Goal: Communication & Community: Answer question/provide support

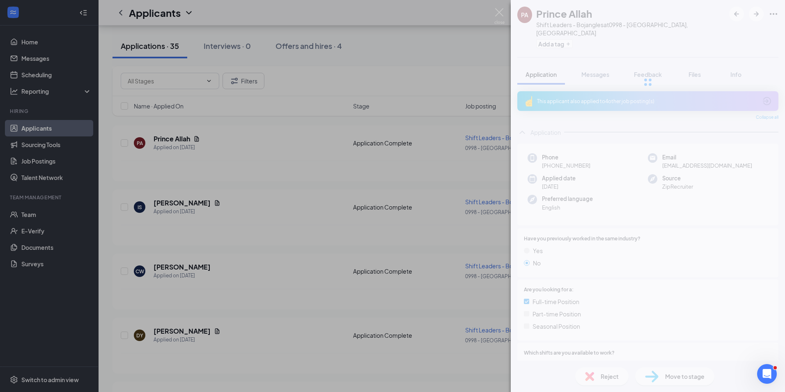
scroll to position [650, 0]
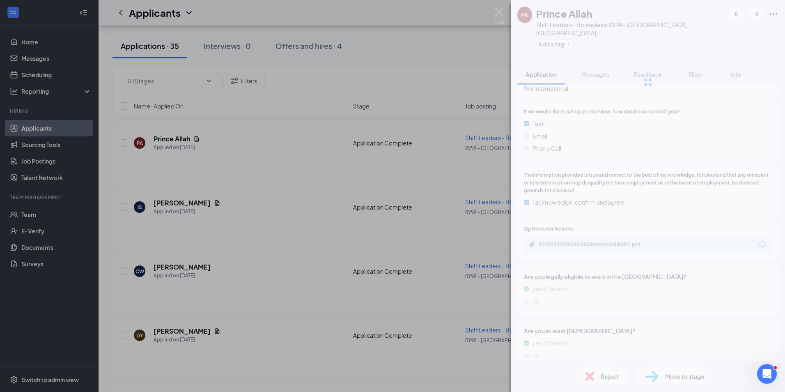
click at [433, 72] on div "PA Prince Allah Shift Leaders - Bojangles at 0998 - [GEOGRAPHIC_DATA], [GEOGRAP…" at bounding box center [392, 196] width 785 height 392
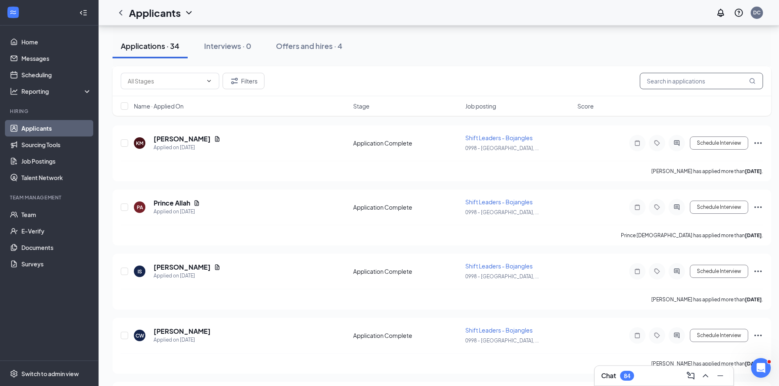
click at [686, 87] on input "text" at bounding box center [701, 81] width 123 height 16
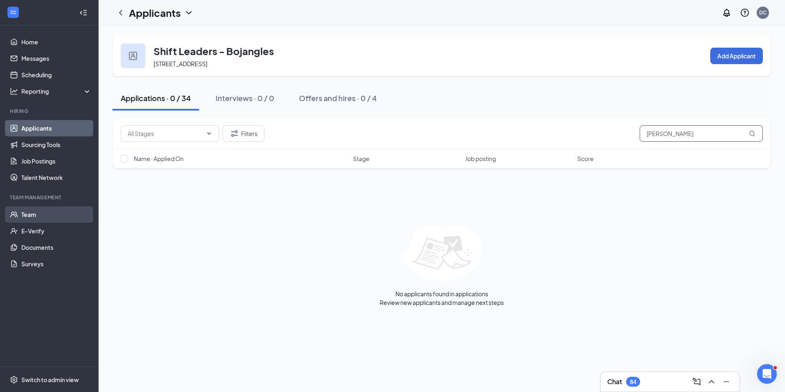
type input "[PERSON_NAME]"
click at [33, 213] on link "Team" at bounding box center [56, 214] width 70 height 16
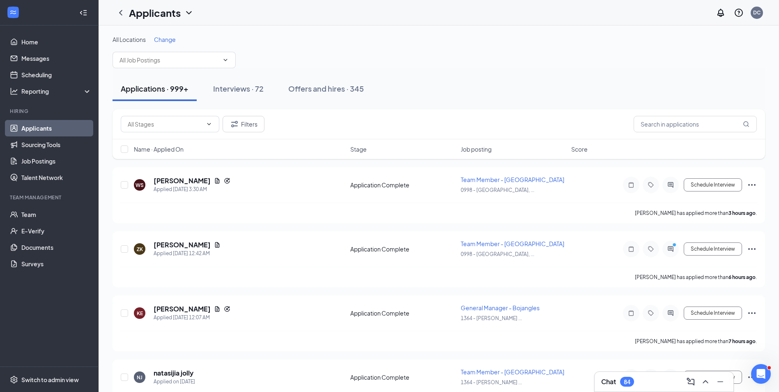
click at [247, 88] on div "Interviews · 72" at bounding box center [238, 88] width 51 height 10
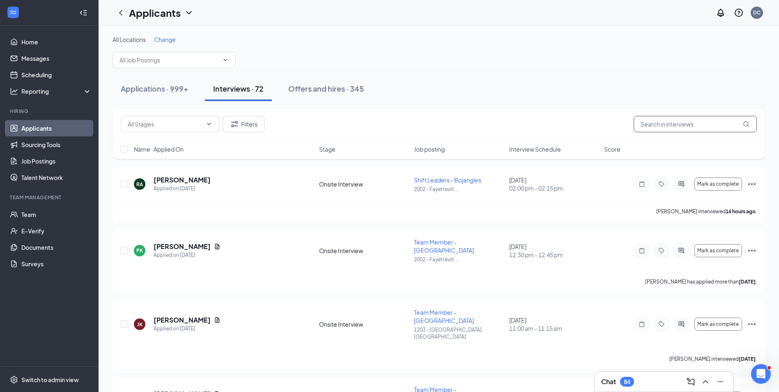
click at [670, 127] on input "text" at bounding box center [695, 124] width 123 height 16
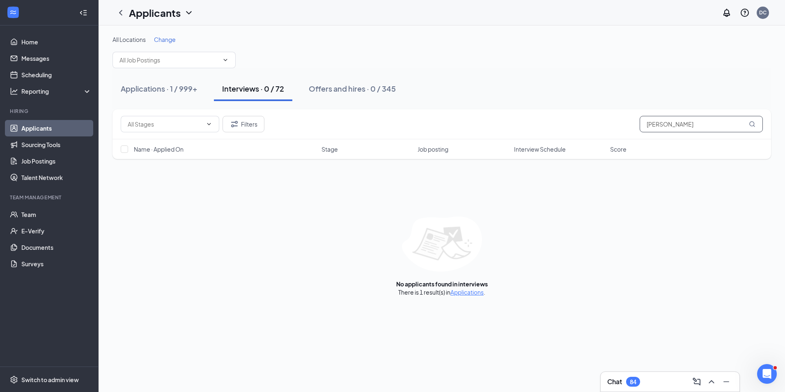
type input "curtis bailey"
click at [370, 88] on div "Offers and hires · 0 / 345" at bounding box center [352, 88] width 87 height 10
click at [275, 89] on div "Interviews · 0 / 72" at bounding box center [253, 88] width 62 height 10
click at [693, 125] on input "curtis bailey" at bounding box center [701, 124] width 123 height 16
type input "c"
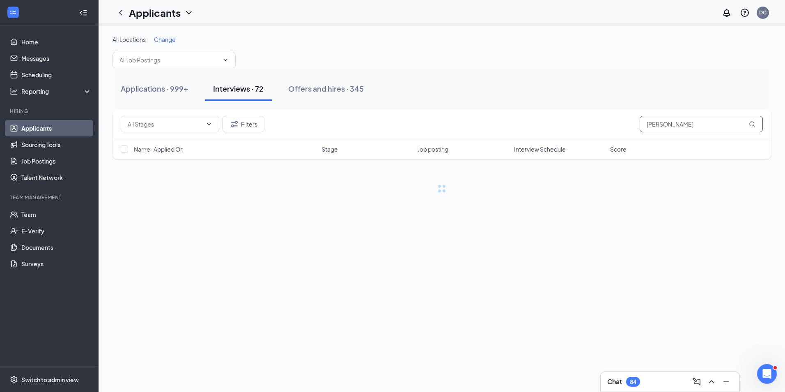
type input "bailey"
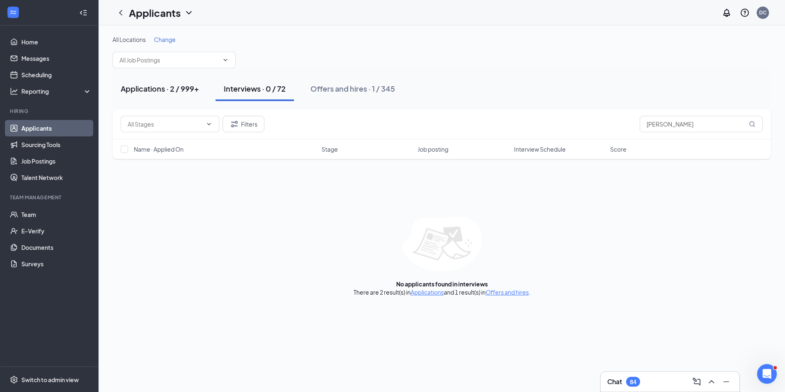
click at [171, 90] on div "Applications · 2 / 999+" at bounding box center [160, 88] width 78 height 10
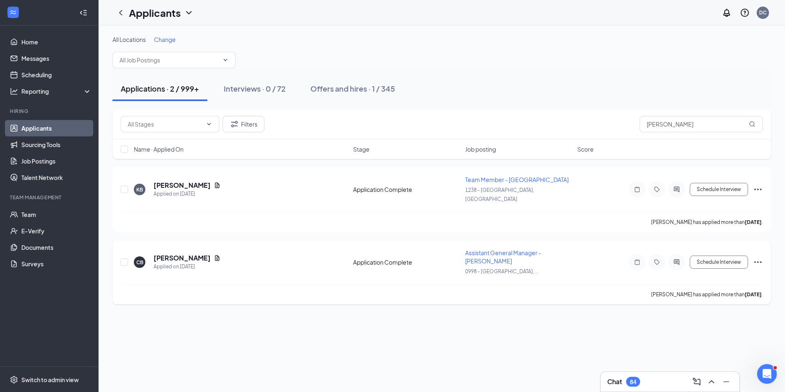
click at [759, 257] on icon "Ellipses" at bounding box center [758, 262] width 10 height 10
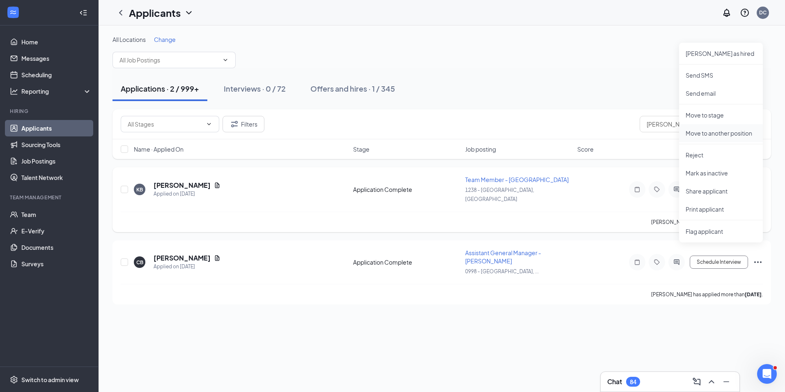
click at [736, 131] on p "Move to another position" at bounding box center [721, 133] width 71 height 8
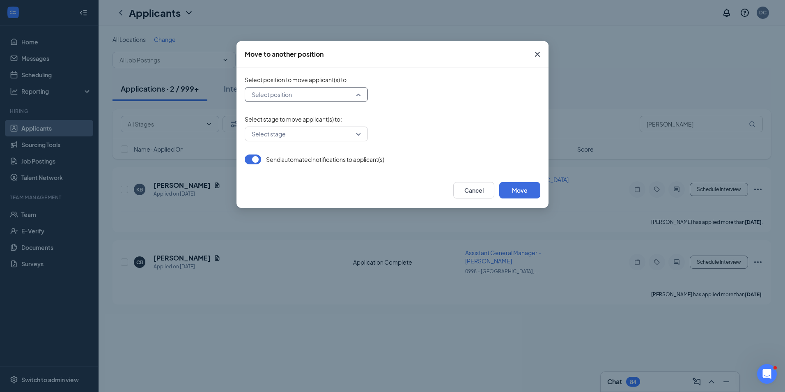
click at [357, 95] on input "search" at bounding box center [304, 94] width 108 height 14
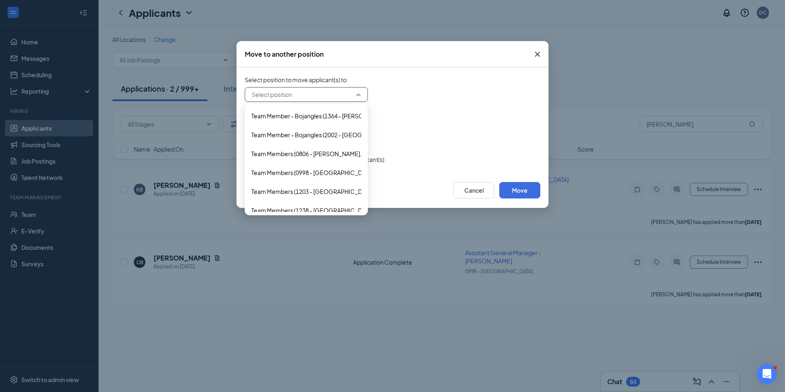
scroll to position [894, 0]
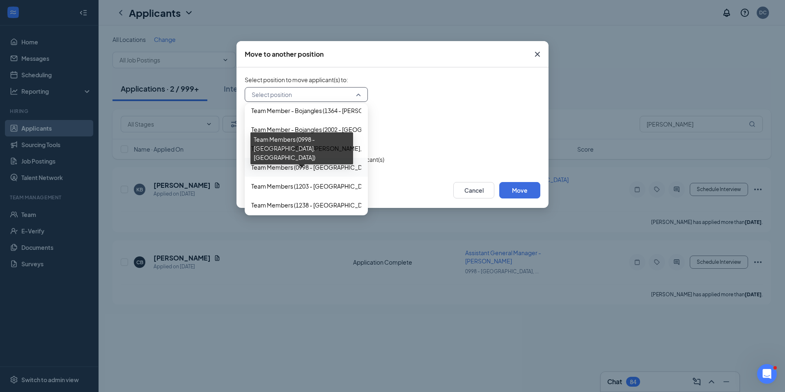
click at [338, 166] on span "Team Members (0998 - Riverdale, GA)" at bounding box center [344, 167] width 186 height 9
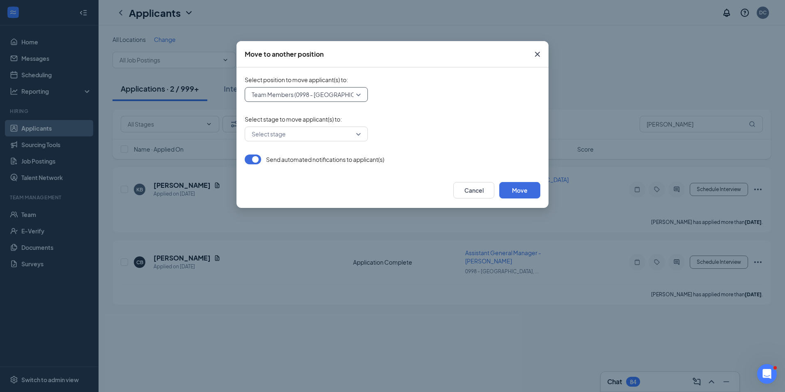
click at [358, 133] on div "Select stage" at bounding box center [306, 133] width 123 height 15
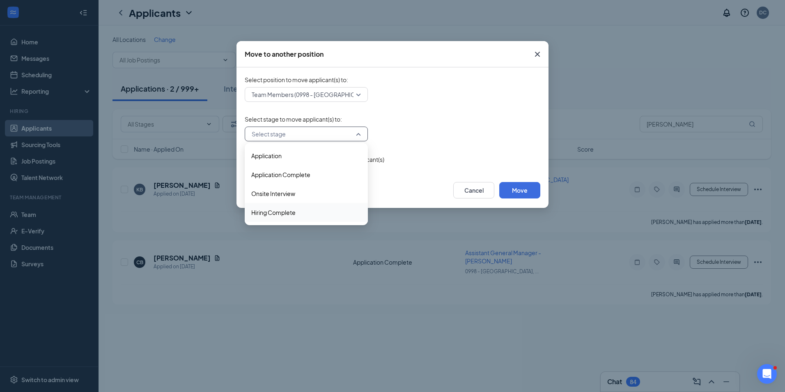
click at [292, 211] on span "Hiring Complete" at bounding box center [273, 212] width 44 height 9
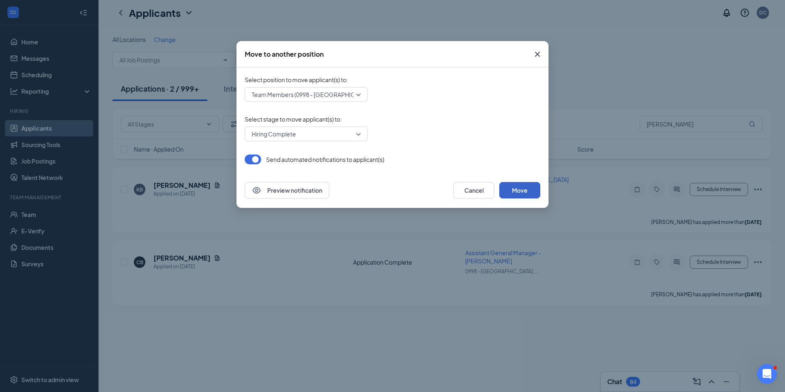
click at [522, 187] on button "Move" at bounding box center [519, 190] width 41 height 16
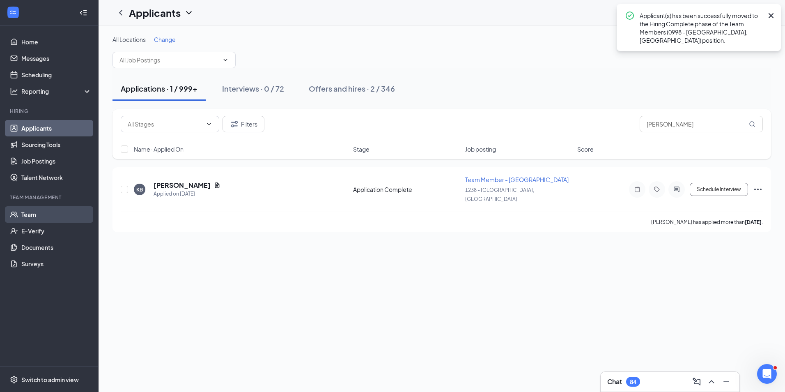
click at [30, 218] on link "Team" at bounding box center [56, 214] width 70 height 16
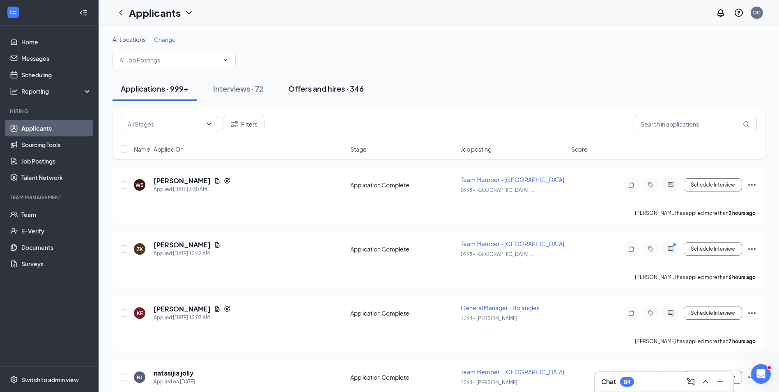
click at [329, 87] on div "Offers and hires · 346" at bounding box center [326, 88] width 76 height 10
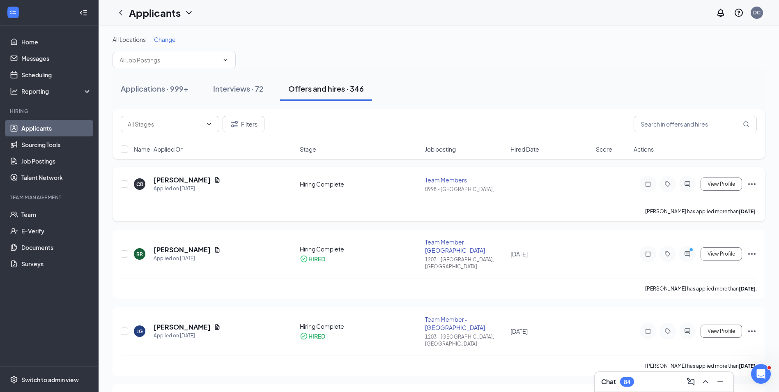
click at [752, 184] on icon "Ellipses" at bounding box center [751, 184] width 7 height 2
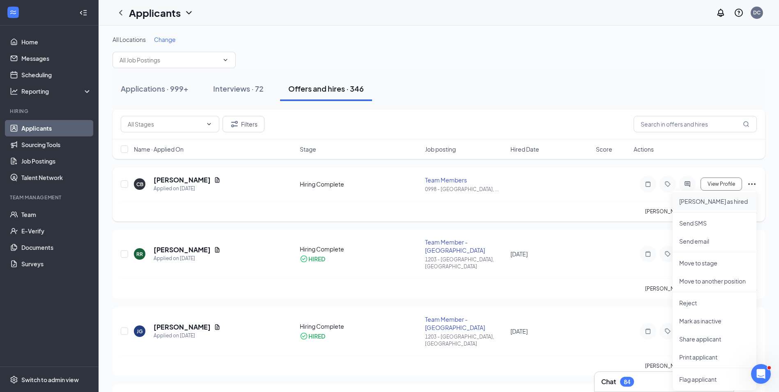
click at [707, 201] on p "Mark as hired" at bounding box center [714, 201] width 71 height 8
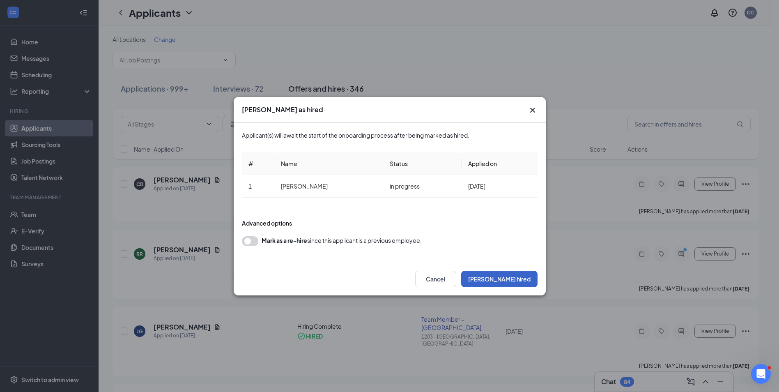
click at [517, 285] on button "Mark hired" at bounding box center [499, 279] width 76 height 16
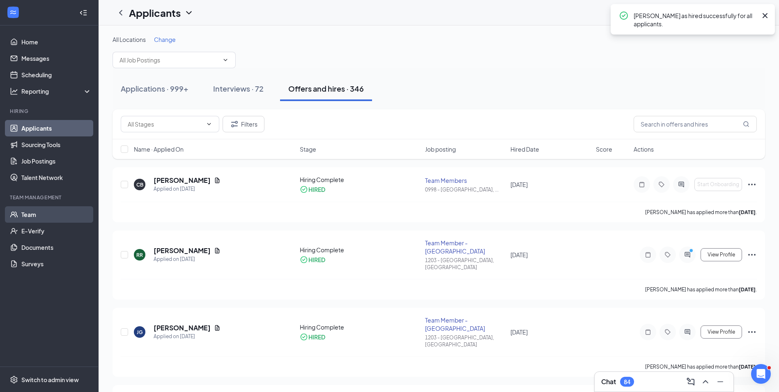
click at [32, 213] on link "Team" at bounding box center [56, 214] width 70 height 16
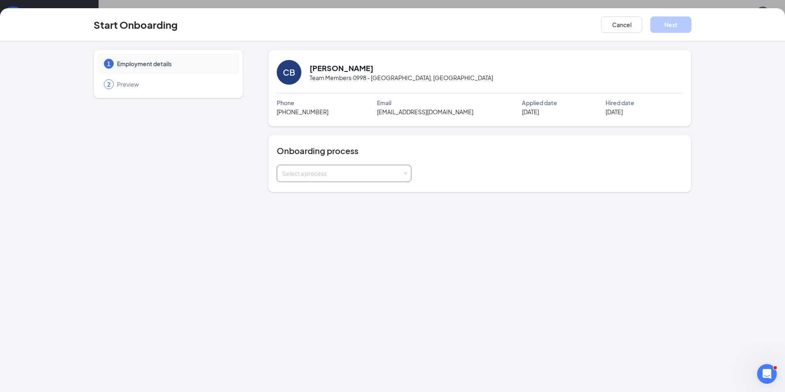
click at [409, 176] on div "Select a process" at bounding box center [344, 173] width 135 height 17
click at [345, 191] on li "New Hire Onboarding" at bounding box center [343, 191] width 135 height 15
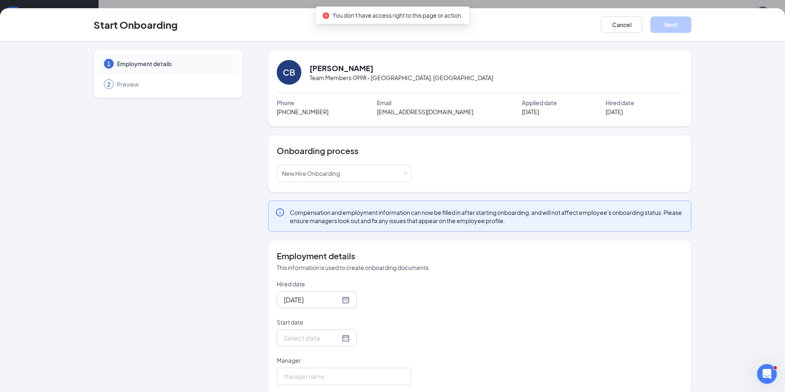
scroll to position [11, 0]
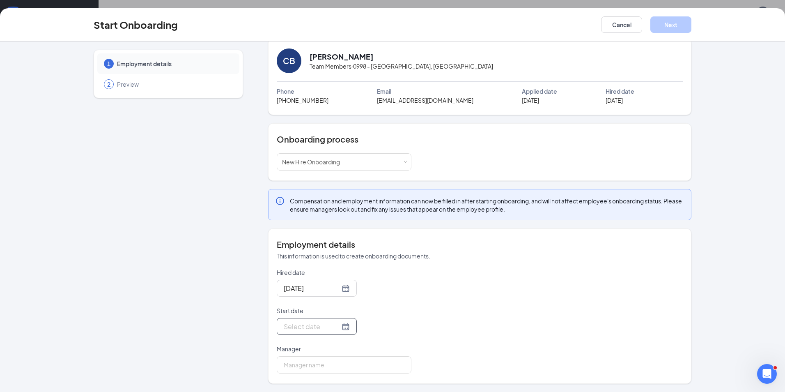
click at [334, 326] on div at bounding box center [317, 326] width 66 height 10
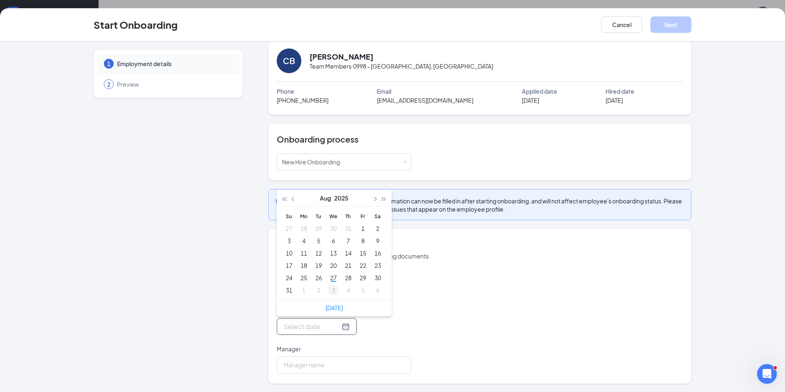
type input "Sep 3, 2025"
click at [330, 290] on div "3" at bounding box center [334, 290] width 10 height 10
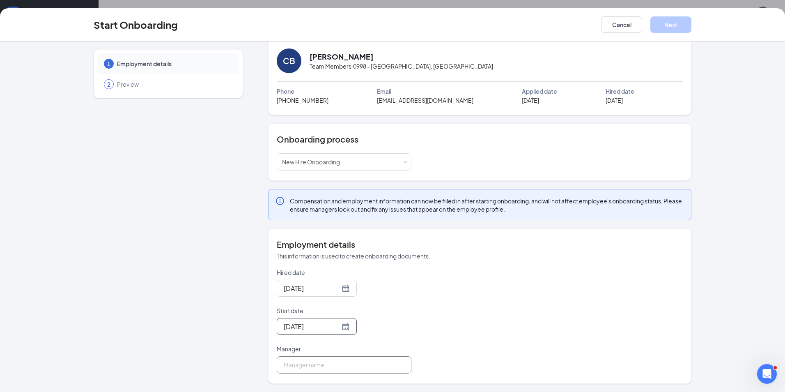
click at [318, 367] on input "Manager" at bounding box center [344, 364] width 135 height 17
type input "Darin Cummings"
click at [677, 27] on button "Next" at bounding box center [670, 24] width 41 height 16
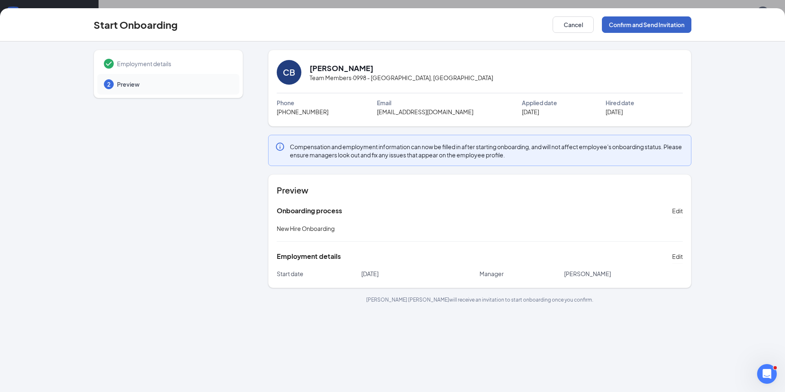
click at [667, 28] on button "Confirm and Send Invitation" at bounding box center [647, 24] width 90 height 16
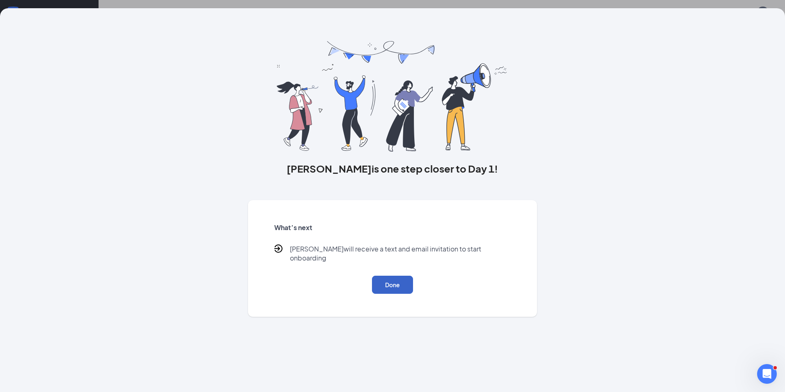
click at [391, 280] on button "Done" at bounding box center [392, 285] width 41 height 18
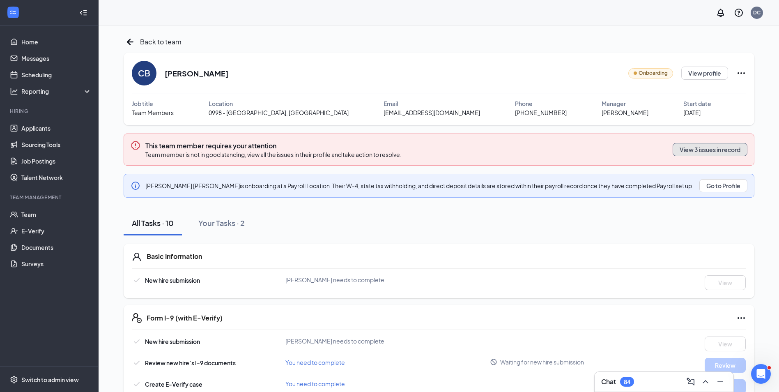
click at [713, 151] on button "View 3 issues in record" at bounding box center [710, 149] width 75 height 13
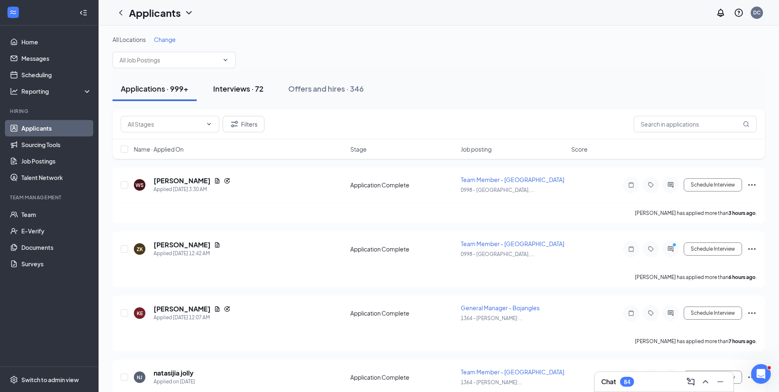
click at [247, 89] on div "Interviews · 72" at bounding box center [238, 88] width 51 height 10
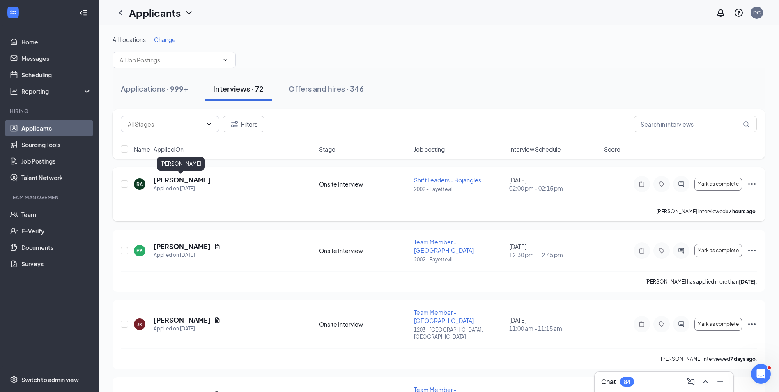
click at [165, 181] on h5 "Rikecia Arnold" at bounding box center [182, 179] width 57 height 9
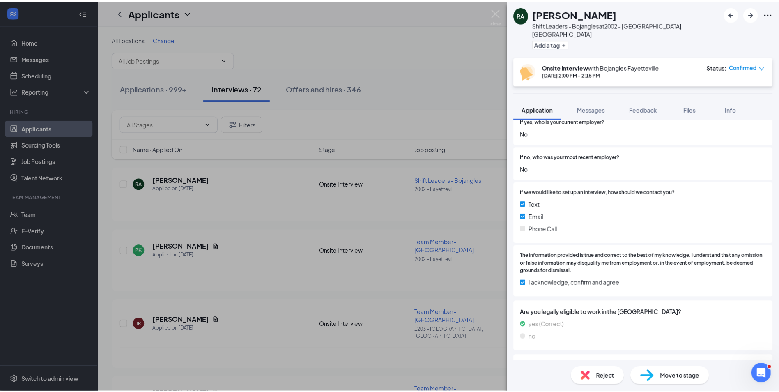
scroll to position [679, 0]
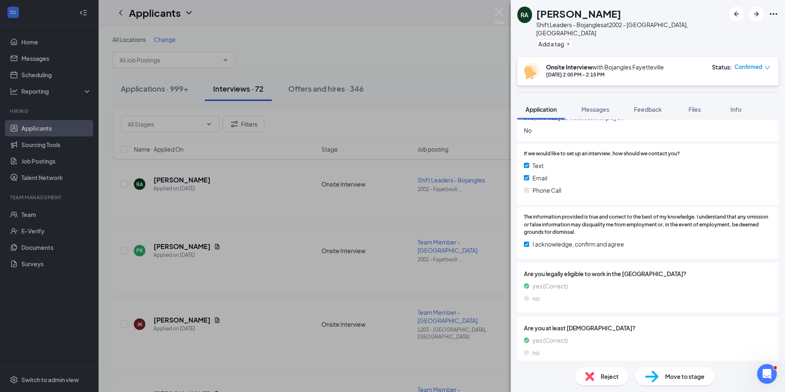
click at [462, 50] on div "RA Rikecia Arnold Shift Leaders - Bojangles at 2002 - Fayetteville, GA Add a ta…" at bounding box center [392, 196] width 785 height 392
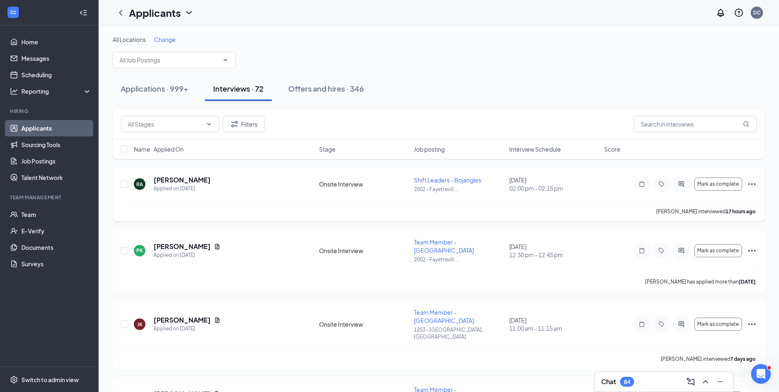
click at [752, 183] on icon "Ellipses" at bounding box center [752, 184] width 10 height 10
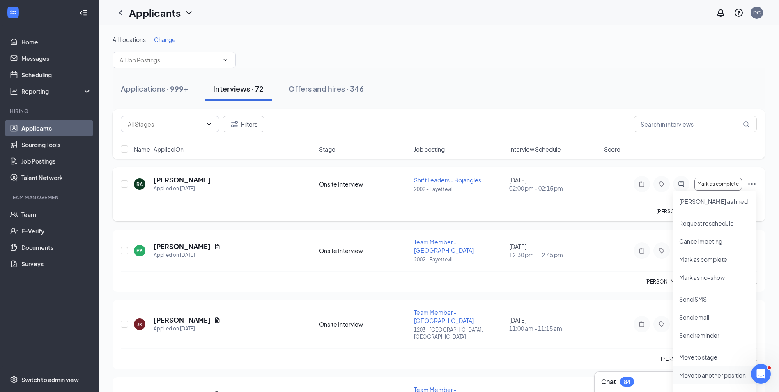
click at [724, 374] on p "Move to another position" at bounding box center [714, 375] width 71 height 8
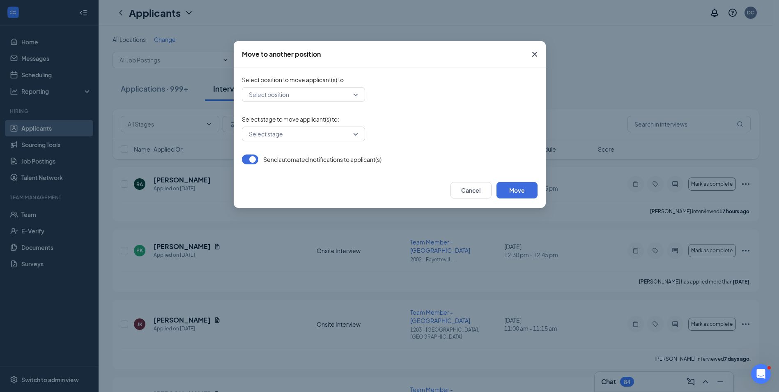
click at [354, 95] on input "search" at bounding box center [301, 94] width 108 height 14
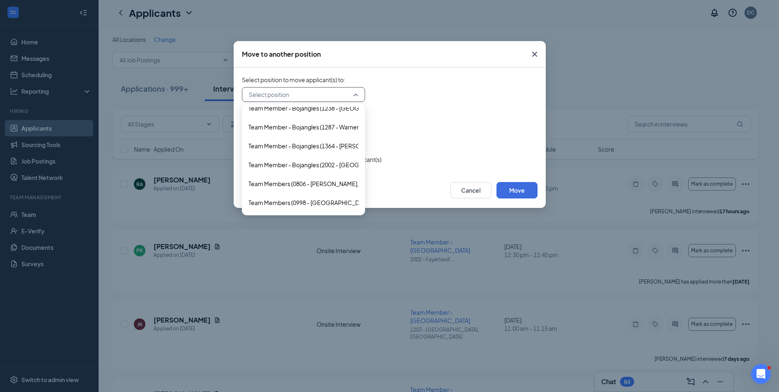
scroll to position [874, 0]
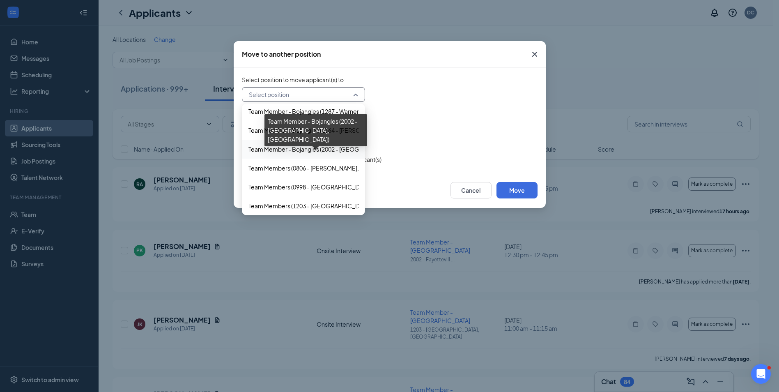
click at [320, 149] on span "Team Member - Bojangles (2002 - Fayetteville, GA)" at bounding box center [355, 149] width 215 height 9
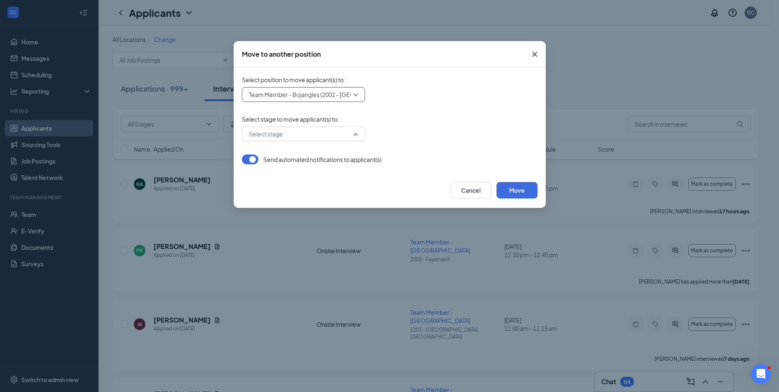
click at [355, 133] on div "Select stage" at bounding box center [303, 133] width 123 height 15
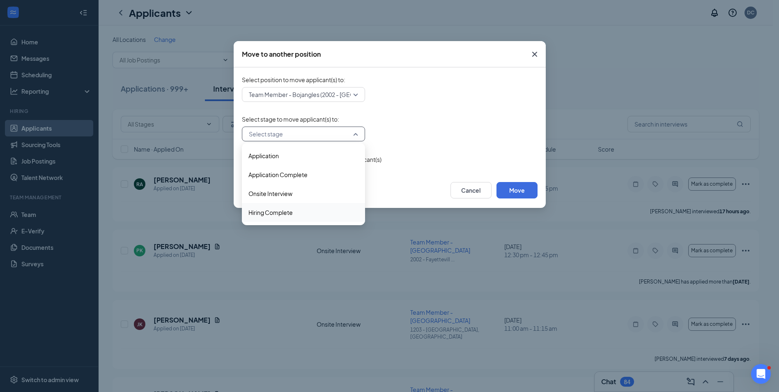
click at [280, 211] on span "Hiring Complete" at bounding box center [270, 212] width 44 height 9
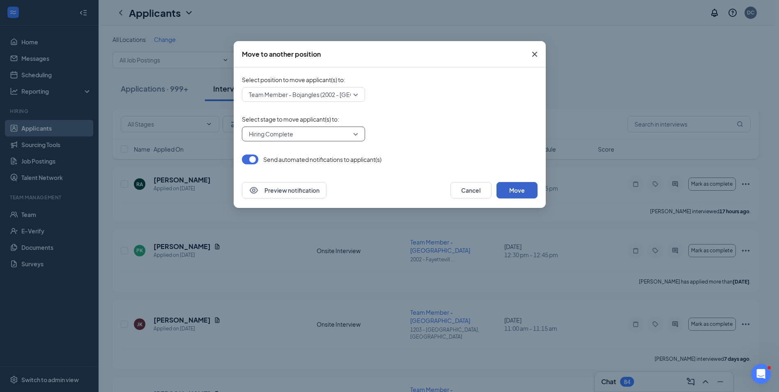
click at [518, 192] on button "Move" at bounding box center [516, 190] width 41 height 16
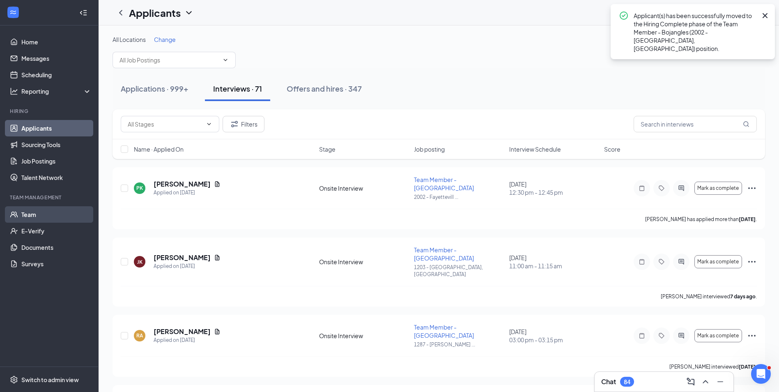
click at [33, 214] on link "Team" at bounding box center [56, 214] width 70 height 16
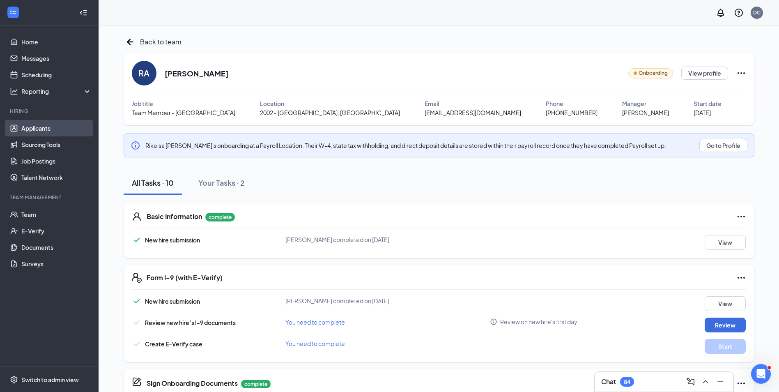
click at [40, 128] on link "Applicants" at bounding box center [56, 128] width 70 height 16
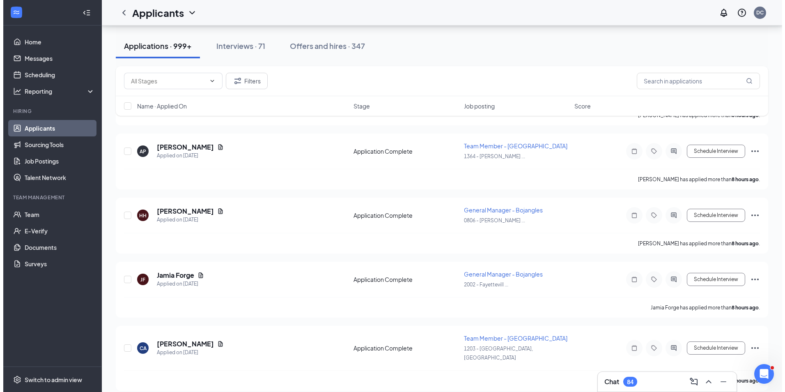
scroll to position [312, 0]
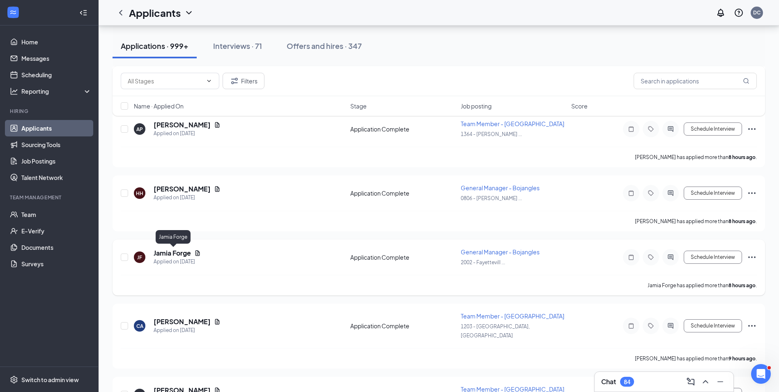
click at [182, 253] on h5 "Jamia Forge" at bounding box center [172, 252] width 37 height 9
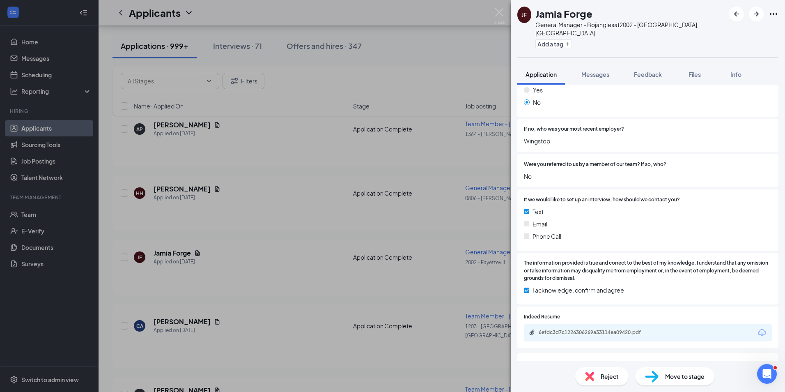
scroll to position [611, 0]
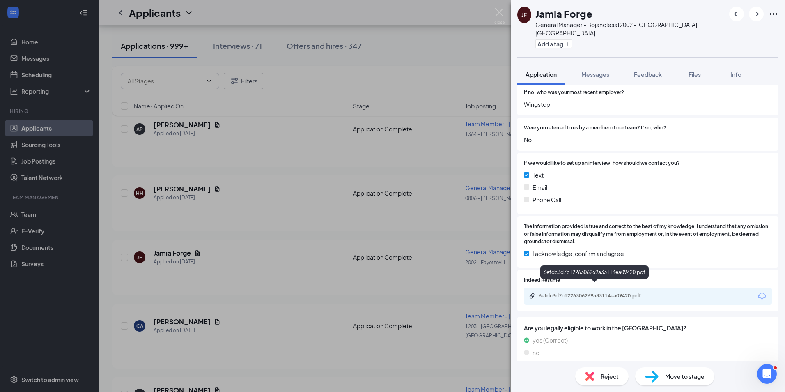
click at [634, 292] on div "6efdc3d7c1226306269a33114ea09420.pdf" at bounding box center [596, 295] width 115 height 7
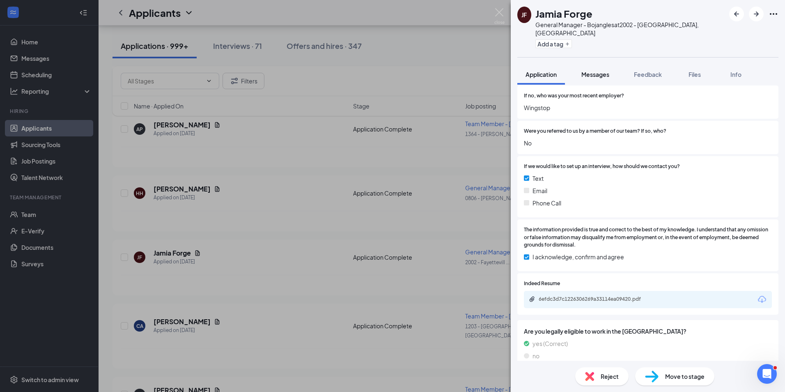
click at [600, 71] on span "Messages" at bounding box center [596, 74] width 28 height 7
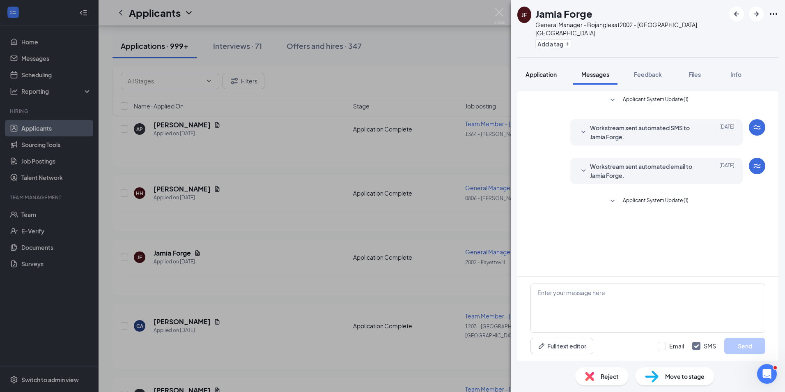
click at [547, 71] on span "Application" at bounding box center [541, 74] width 31 height 7
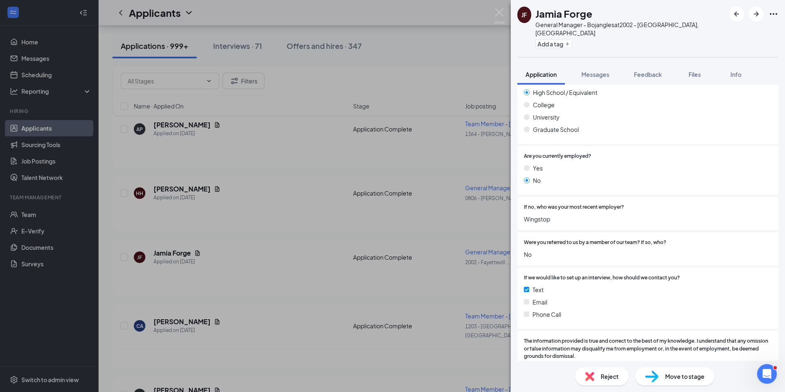
scroll to position [611, 0]
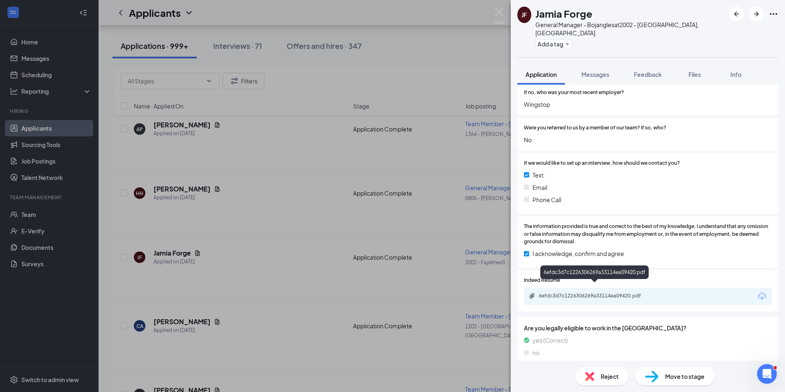
click at [643, 292] on div "6efdc3d7c1226306269a33114ea09420.pdf" at bounding box center [596, 295] width 115 height 7
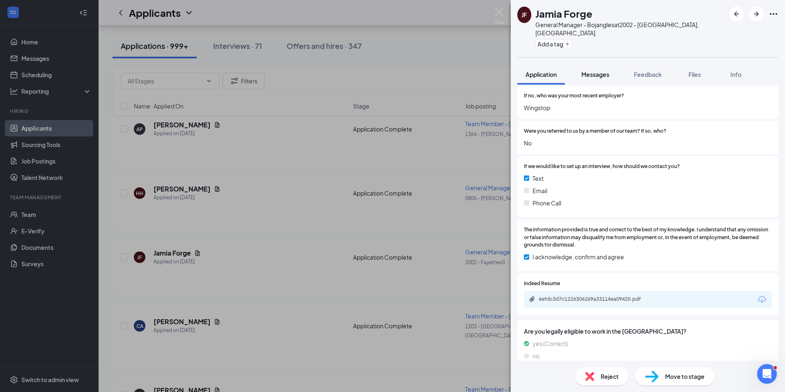
click at [602, 71] on span "Messages" at bounding box center [596, 74] width 28 height 7
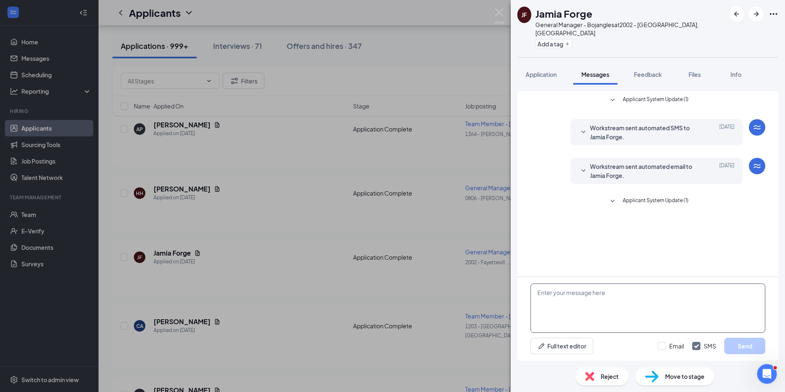
click at [566, 295] on textarea at bounding box center [648, 307] width 235 height 49
type textarea "Hey Jamia, Are you moving here? I wanted to setup an interview if possible,"
click at [752, 347] on button "Send" at bounding box center [744, 346] width 41 height 16
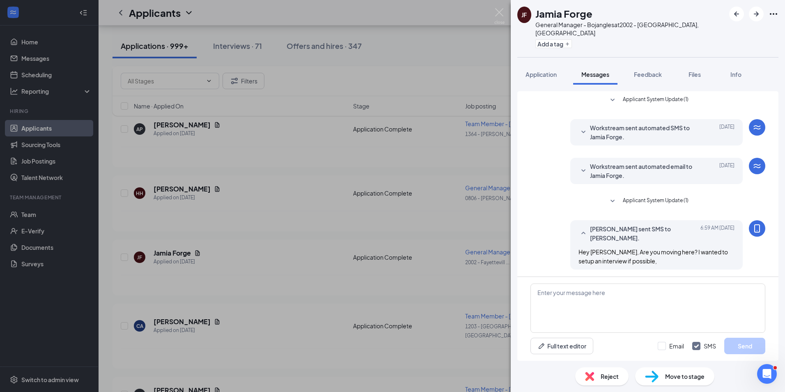
click at [426, 77] on div "JF Jamia Forge General Manager - Bojangles at 2002 - Fayetteville, GA Add a tag…" at bounding box center [392, 196] width 785 height 392
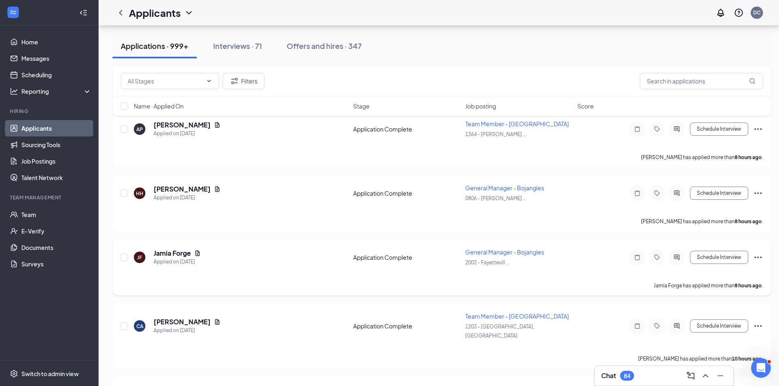
click at [480, 252] on span "General Manager - Bojangles" at bounding box center [504, 251] width 79 height 7
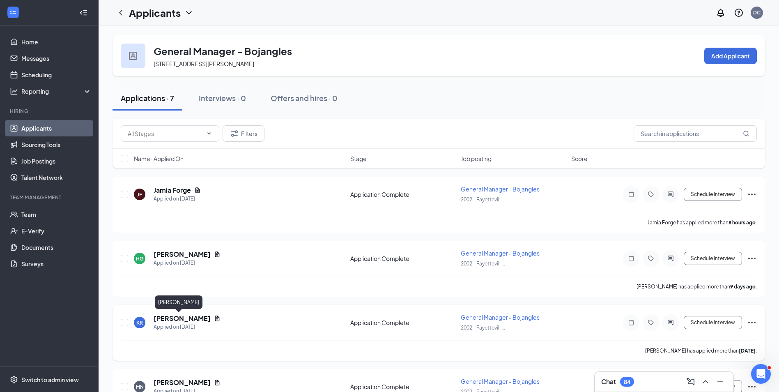
click at [175, 319] on h5 "[PERSON_NAME]" at bounding box center [182, 318] width 57 height 9
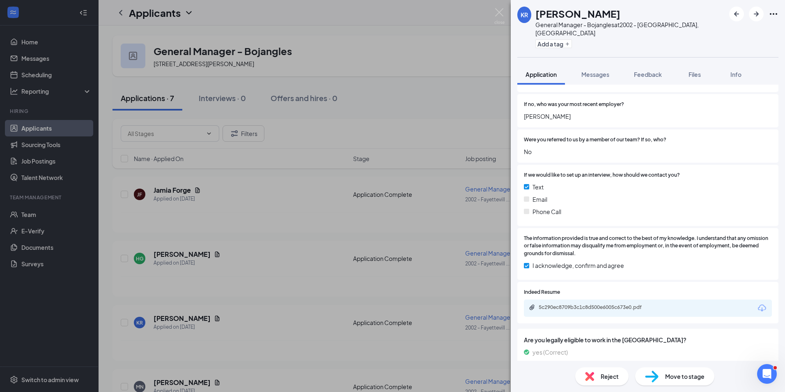
scroll to position [647, 0]
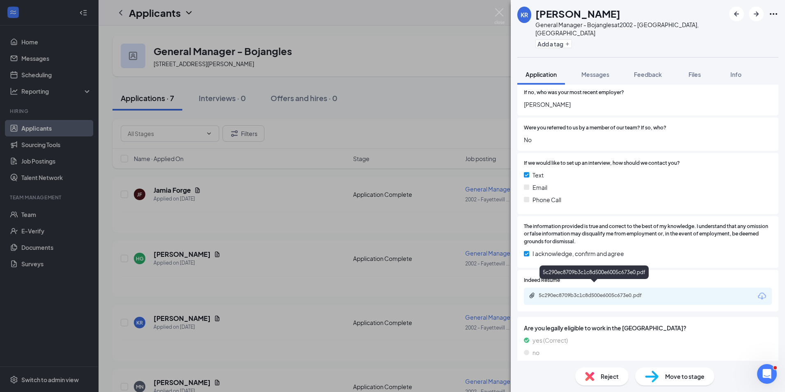
click at [595, 292] on div "5c290ec8709b3c1c8d500e6005c673e0.pdf" at bounding box center [596, 295] width 115 height 7
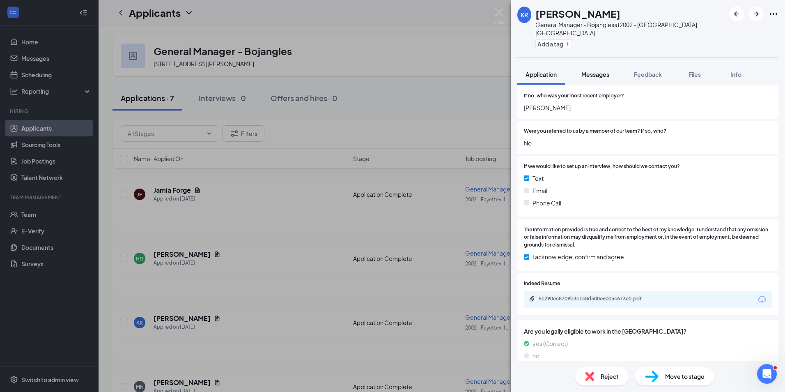
click at [596, 71] on span "Messages" at bounding box center [596, 74] width 28 height 7
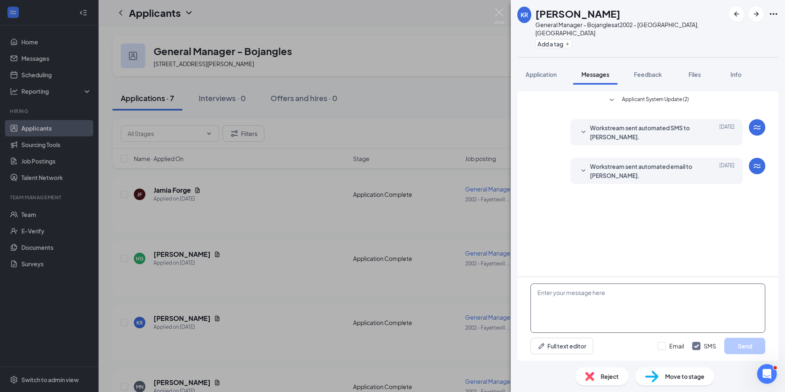
click at [570, 297] on textarea at bounding box center [648, 307] width 235 height 49
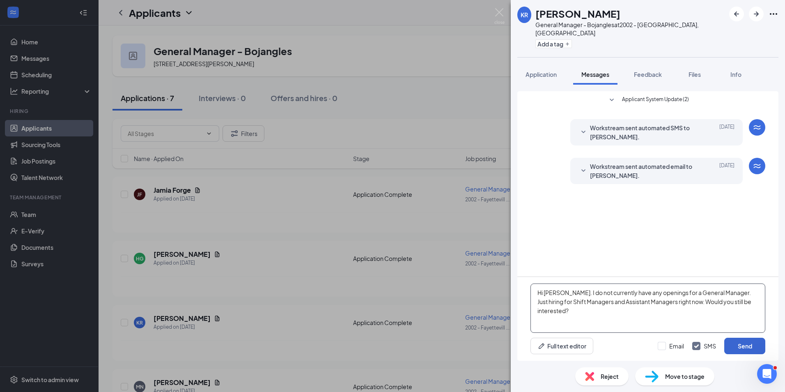
type textarea "Hi Kelly. I do not currently have any openings for a General Manager. Just hiri…"
click at [745, 345] on button "Send" at bounding box center [744, 346] width 41 height 16
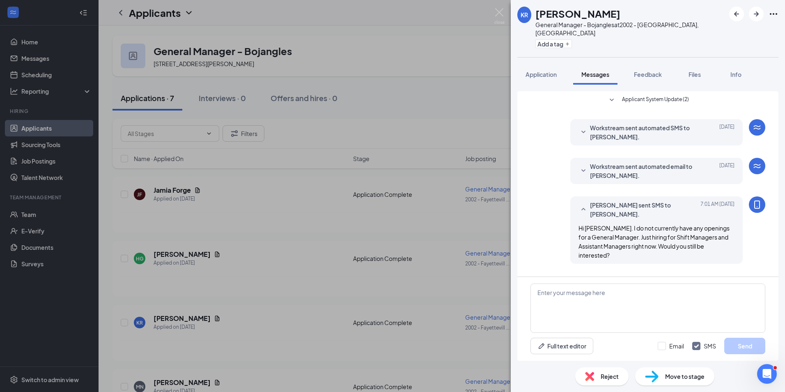
click at [439, 228] on div "KR Kelly Rose General Manager - Bojangles at 2002 - Fayetteville, GA Add a tag …" at bounding box center [392, 196] width 785 height 392
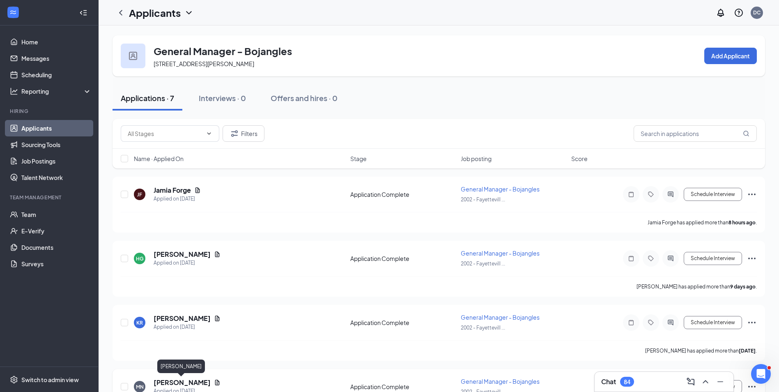
click at [189, 384] on h5 "[PERSON_NAME]" at bounding box center [182, 382] width 57 height 9
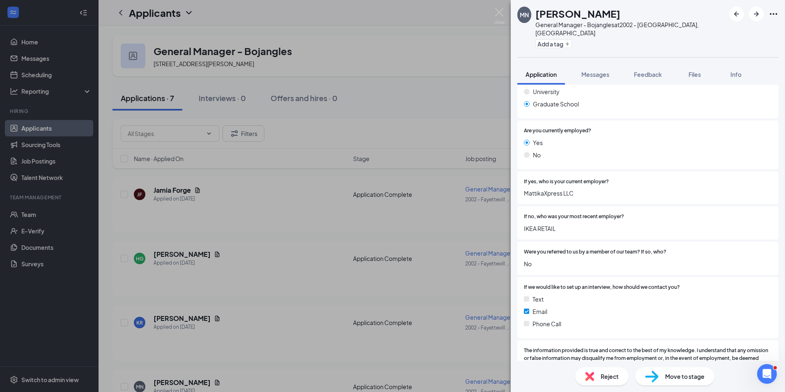
scroll to position [570, 0]
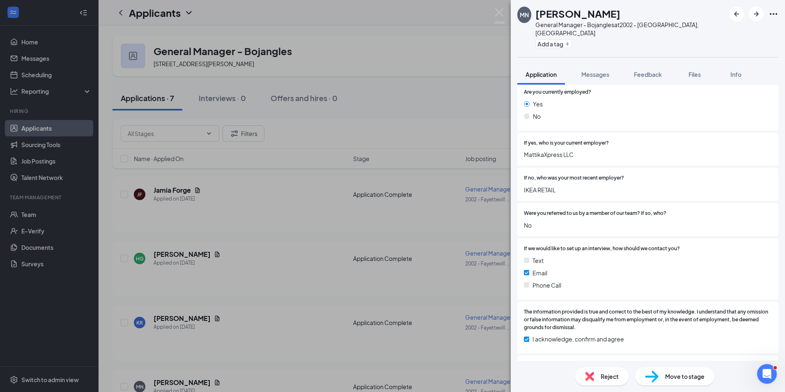
click at [777, 355] on div "Collapse all Application Phone +1 (347) 424-7670 Email matthew.nursesr1981@gmai…" at bounding box center [648, 223] width 274 height 276
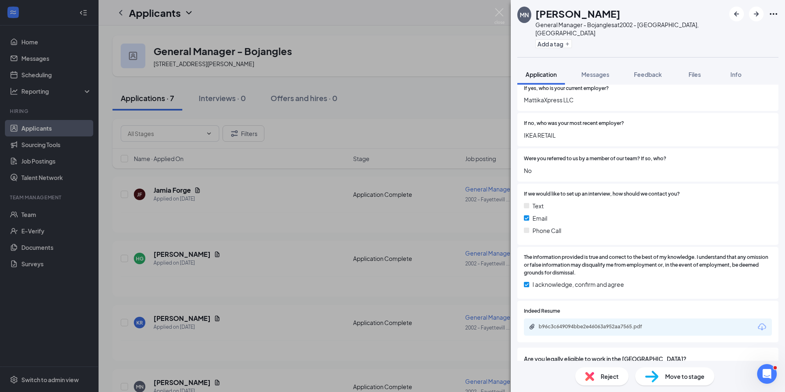
scroll to position [647, 0]
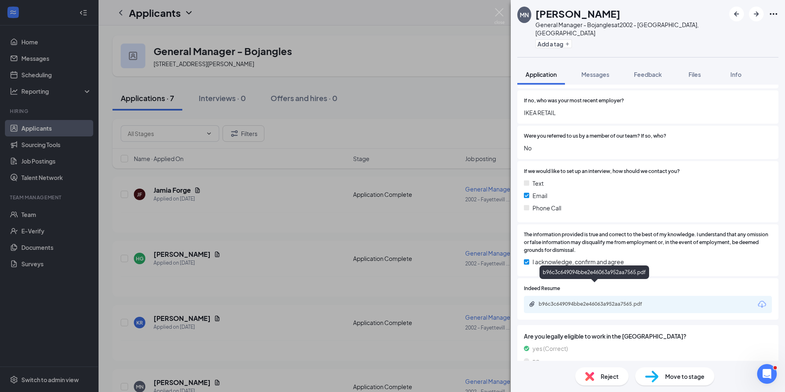
click at [648, 301] on div "b96c3c649094bbe2e46063a952aa7565.pdf" at bounding box center [596, 304] width 115 height 7
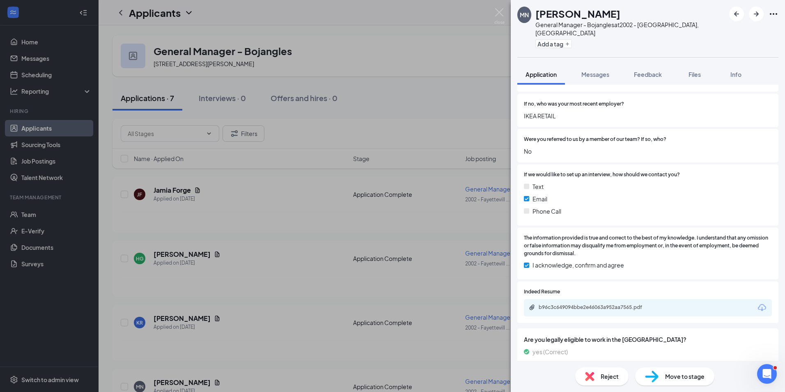
click at [344, 268] on div "MN Matthew Nurse General Manager - Bojangles at 2002 - Fayetteville, GA Add a t…" at bounding box center [392, 196] width 785 height 392
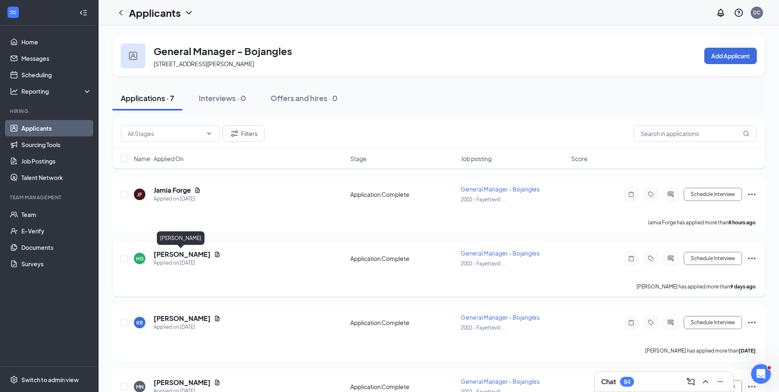
click at [194, 252] on h5 "[PERSON_NAME]" at bounding box center [182, 254] width 57 height 9
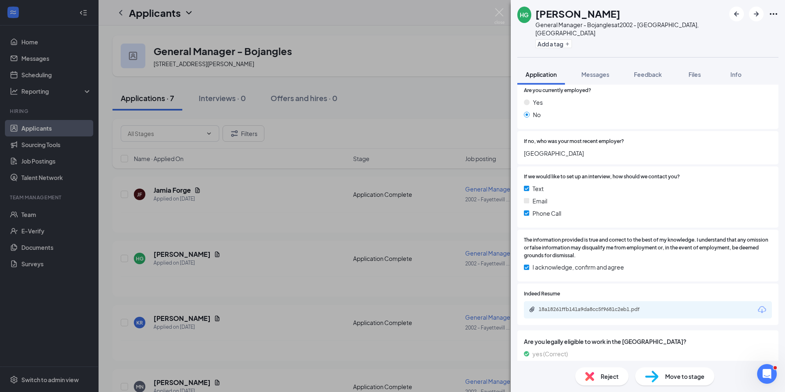
scroll to position [591, 0]
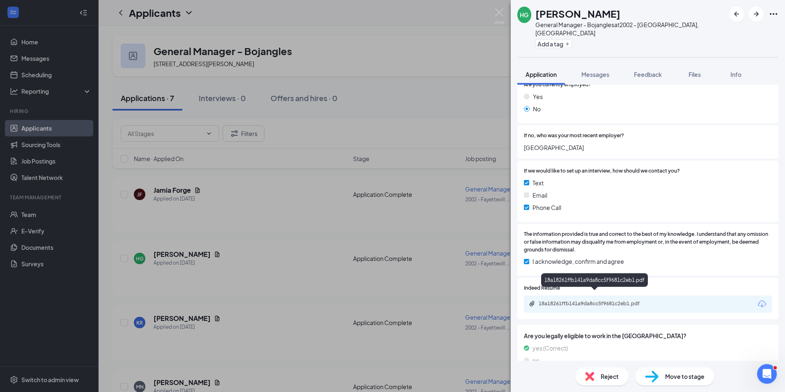
click at [639, 300] on div "18a18261ffb141a9da8cc5f9681c2eb1.pdf" at bounding box center [596, 303] width 115 height 7
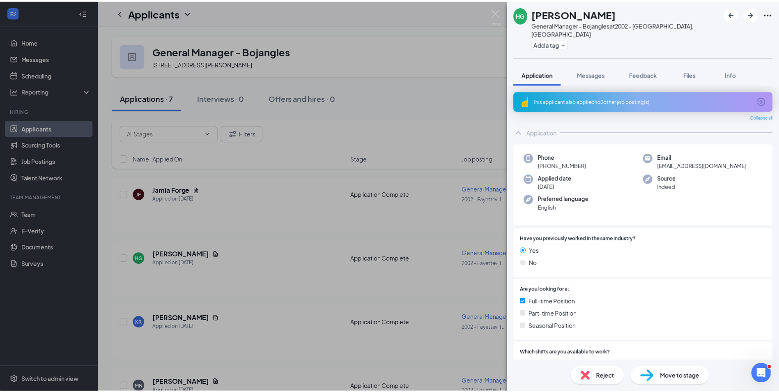
scroll to position [591, 0]
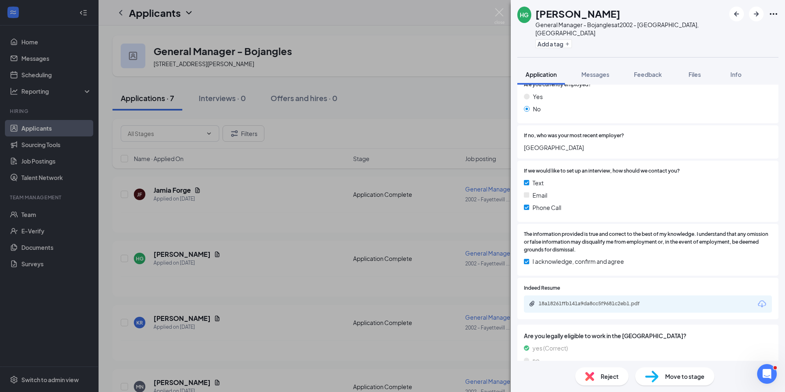
click at [432, 222] on div "HG [PERSON_NAME] General Manager - Bojangles at 2002 - [GEOGRAPHIC_DATA], [GEOG…" at bounding box center [392, 196] width 785 height 392
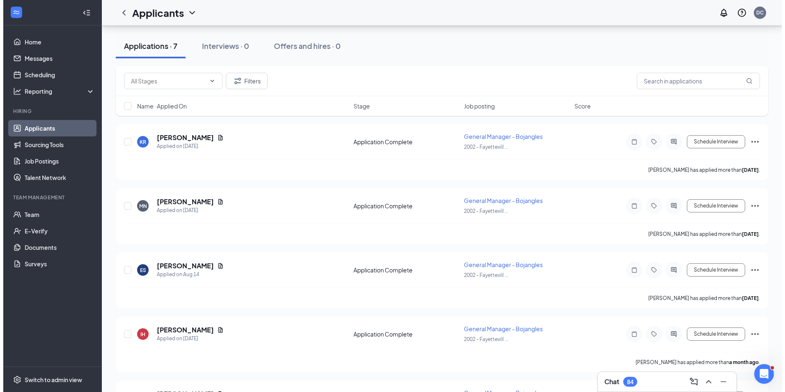
scroll to position [202, 0]
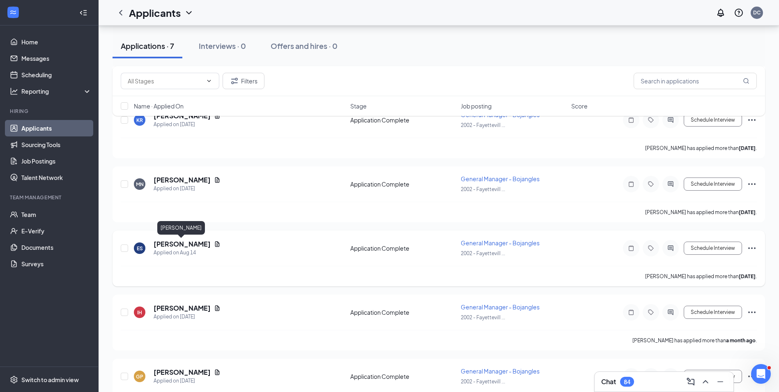
click at [184, 245] on h5 "[PERSON_NAME]" at bounding box center [182, 243] width 57 height 9
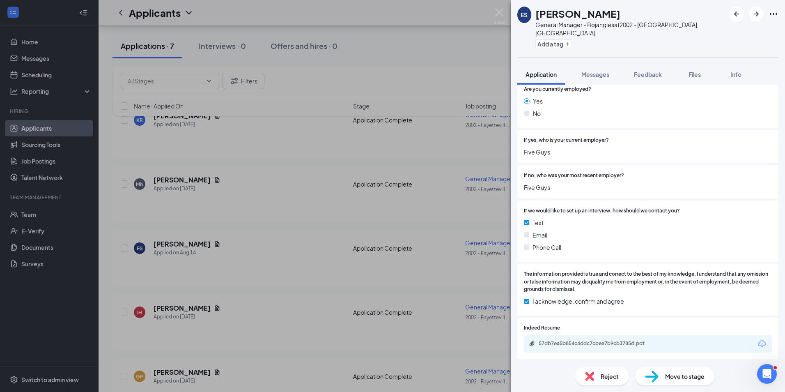
scroll to position [611, 0]
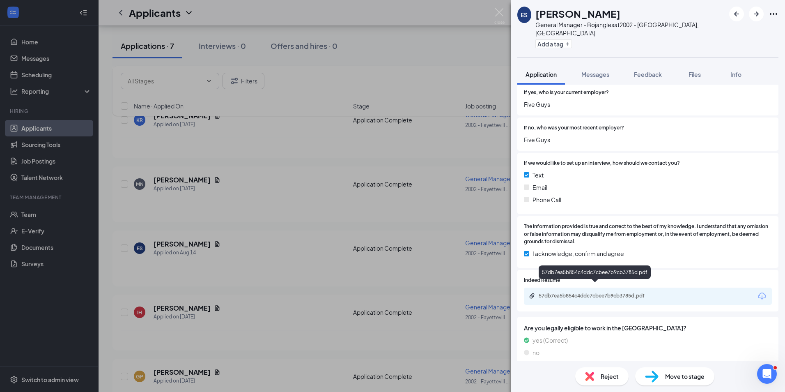
click at [630, 292] on div "57db7ea5b854c4ddc7cbee7b9cb3785d.pdf" at bounding box center [596, 295] width 115 height 7
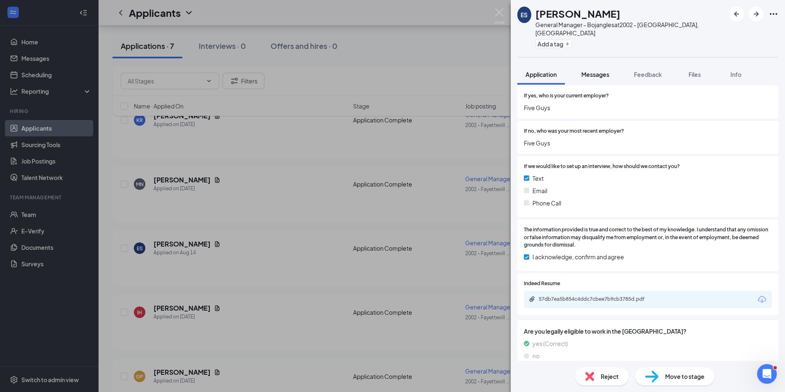
click at [599, 71] on span "Messages" at bounding box center [596, 74] width 28 height 7
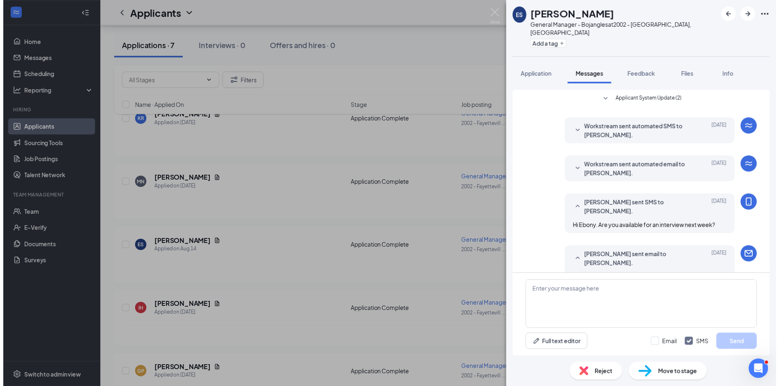
scroll to position [13, 0]
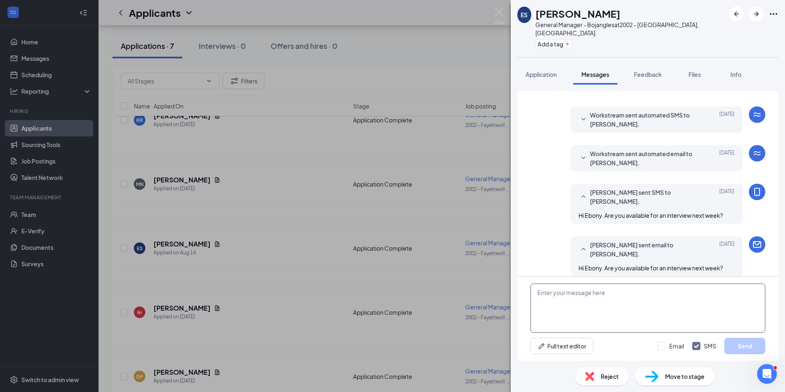
click at [555, 299] on textarea at bounding box center [648, 307] width 235 height 49
click at [501, 11] on img at bounding box center [499, 16] width 10 height 16
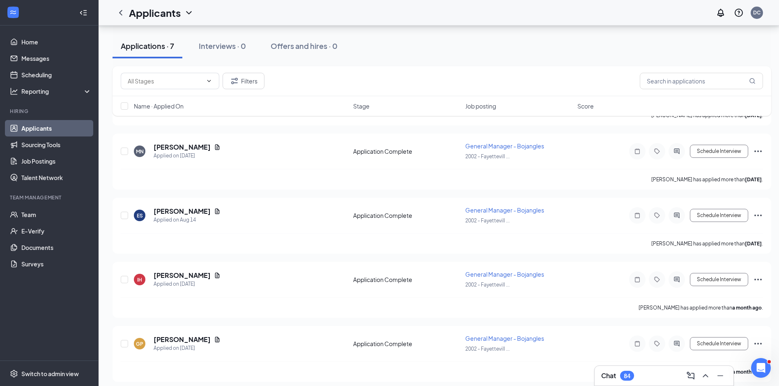
scroll to position [241, 6]
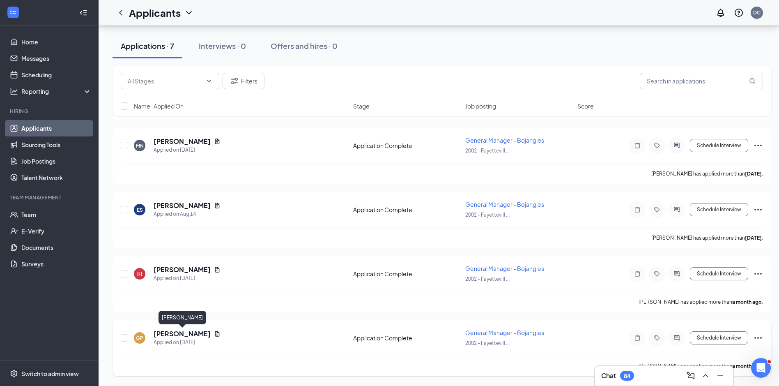
click at [196, 332] on h5 "[PERSON_NAME]" at bounding box center [182, 333] width 57 height 9
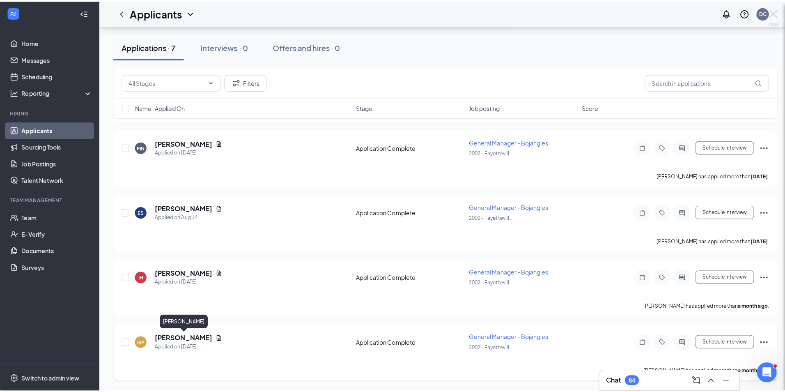
scroll to position [235, 0]
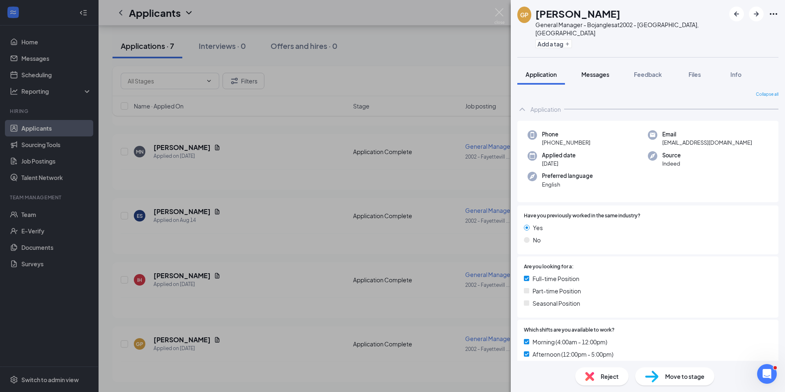
click at [602, 71] on span "Messages" at bounding box center [596, 74] width 28 height 7
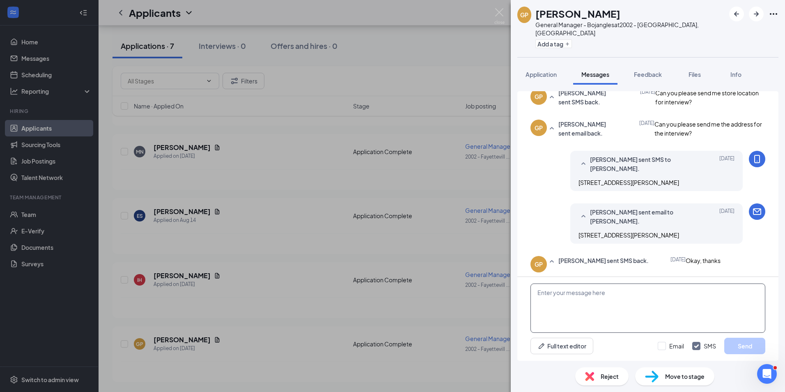
scroll to position [327, 0]
click at [570, 303] on textarea at bounding box center [648, 307] width 235 height 49
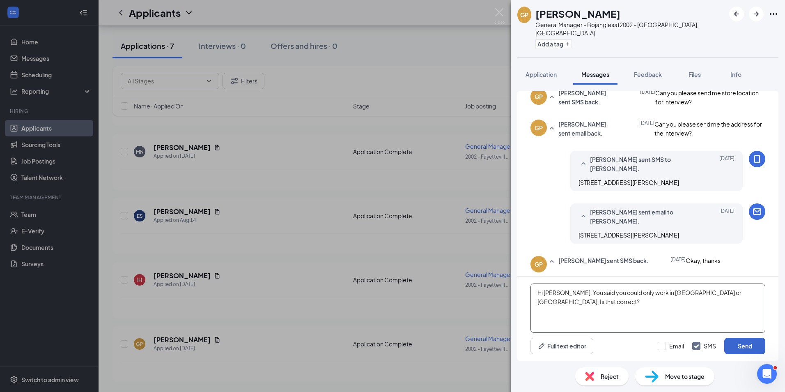
type textarea "Hi [PERSON_NAME]. You said you could only work in [GEOGRAPHIC_DATA] or [GEOGRAP…"
click at [745, 347] on button "Send" at bounding box center [744, 346] width 41 height 16
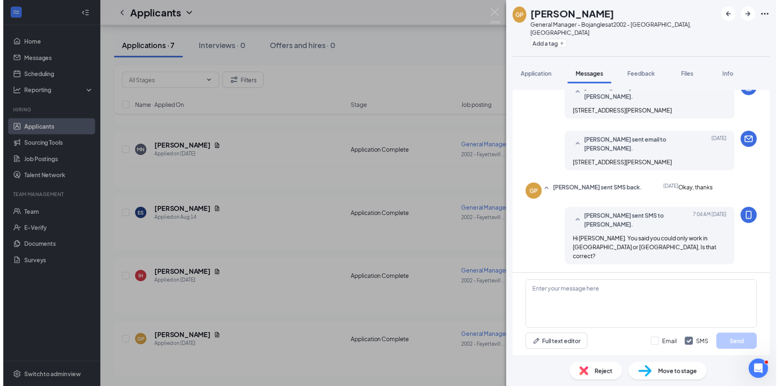
scroll to position [389, 0]
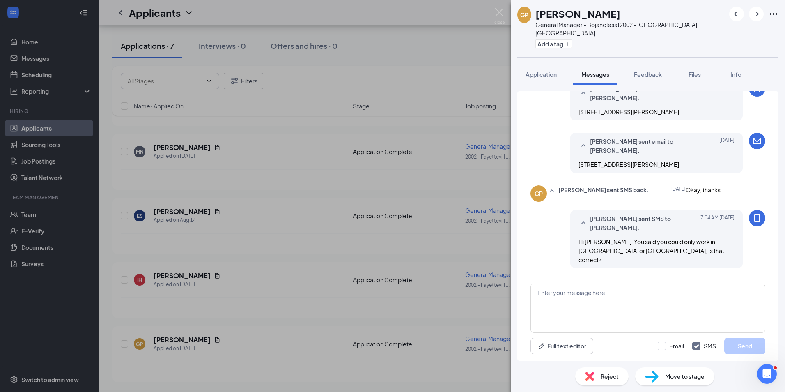
click at [428, 186] on div "GP [PERSON_NAME] General Manager - [PERSON_NAME] at 2002 - [GEOGRAPHIC_DATA], […" at bounding box center [392, 196] width 785 height 392
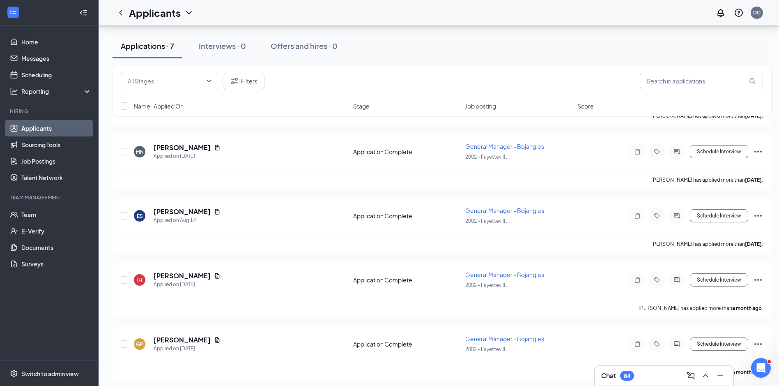
click at [46, 128] on link "Applicants" at bounding box center [56, 128] width 70 height 16
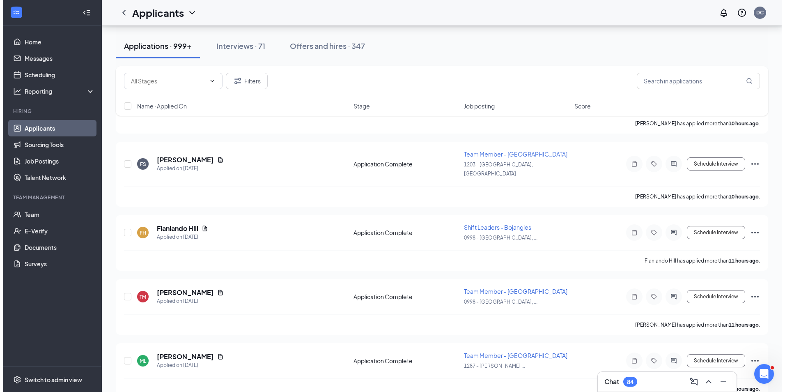
scroll to position [690, 0]
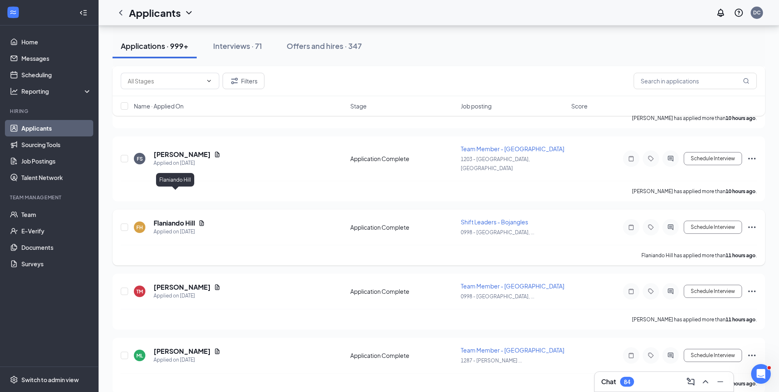
click at [180, 218] on h5 "Flaniando Hill" at bounding box center [174, 222] width 41 height 9
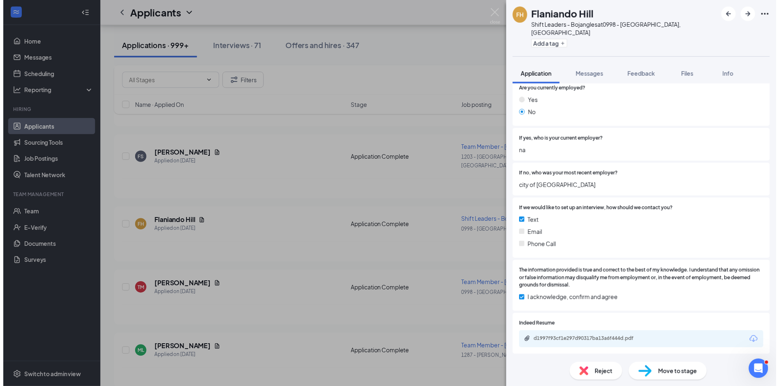
scroll to position [586, 0]
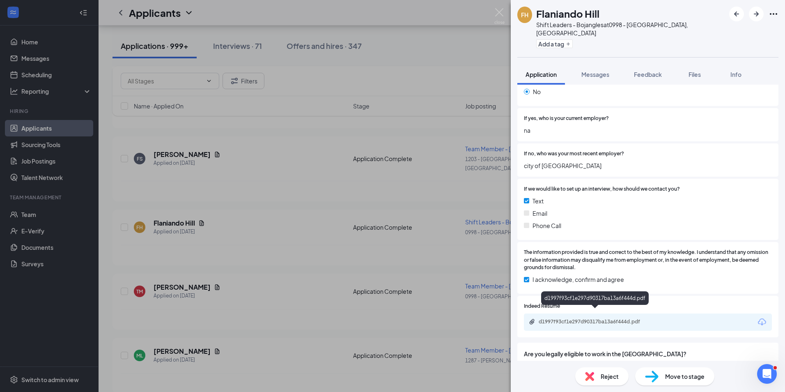
click at [628, 318] on div "d1997f93cf1e297d90317ba13a6f444d.pdf" at bounding box center [596, 321] width 115 height 7
click at [304, 258] on div "FH Flaniando Hill Shift Leaders - Bojangles at 0998 - [GEOGRAPHIC_DATA], [GEOGR…" at bounding box center [392, 196] width 785 height 392
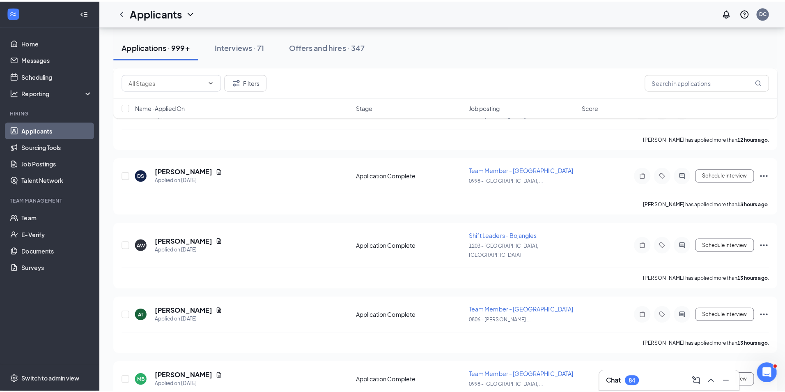
scroll to position [947, 0]
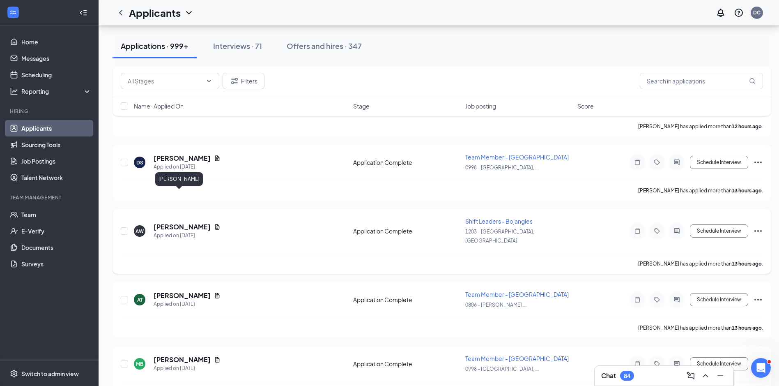
click at [174, 222] on h5 "[PERSON_NAME]" at bounding box center [182, 226] width 57 height 9
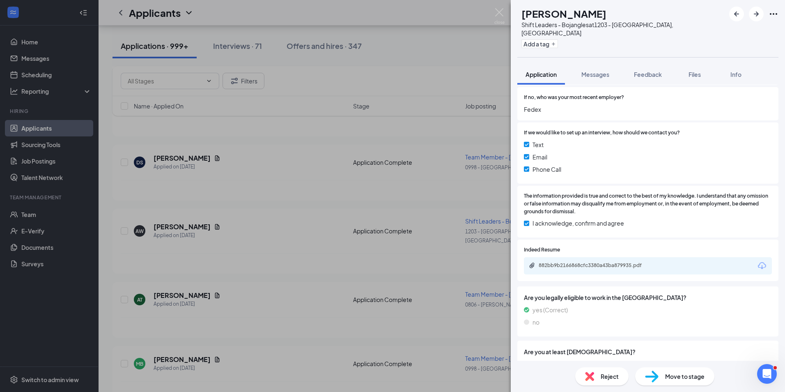
scroll to position [653, 0]
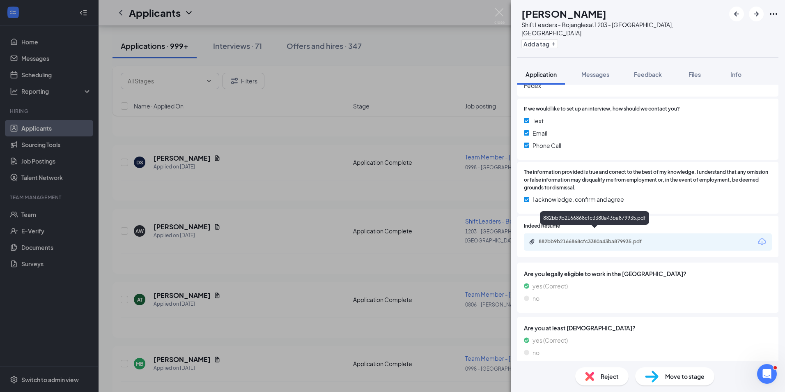
click at [633, 238] on div "882bb9b2166868cfc3380a43ba879935.pdf" at bounding box center [596, 241] width 115 height 7
click at [323, 229] on div "AW [PERSON_NAME] Shift Leaders - Bojangles at [STREET_ADDRESS] Add a tag Applic…" at bounding box center [392, 196] width 785 height 392
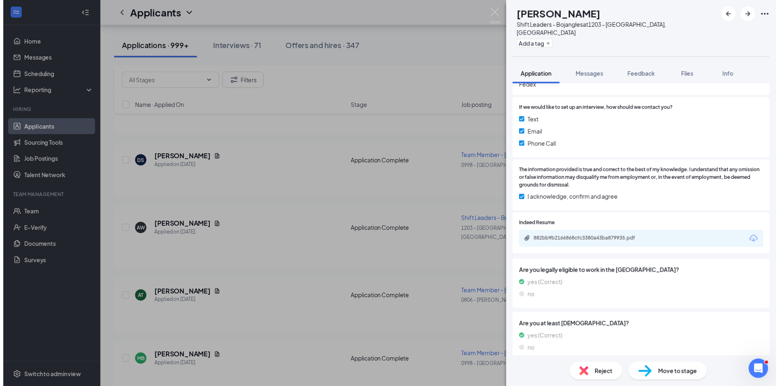
scroll to position [650, 0]
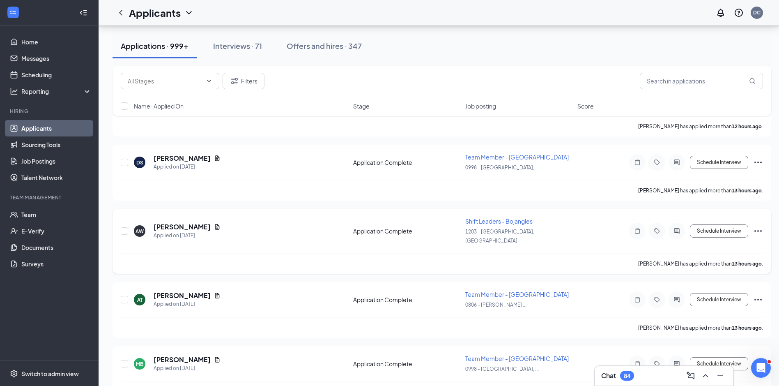
click at [513, 217] on span "Shift Leaders - Bojangles" at bounding box center [498, 220] width 67 height 7
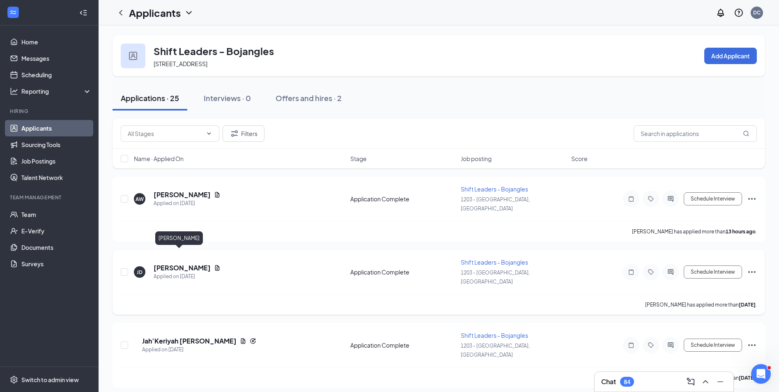
click at [178, 263] on h5 "[PERSON_NAME]" at bounding box center [182, 267] width 57 height 9
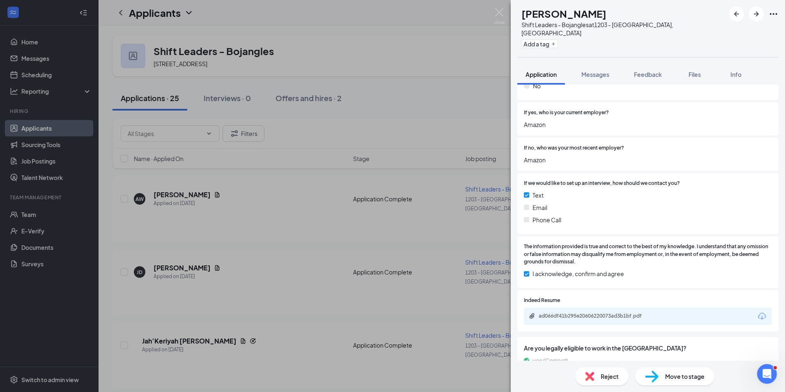
scroll to position [597, 0]
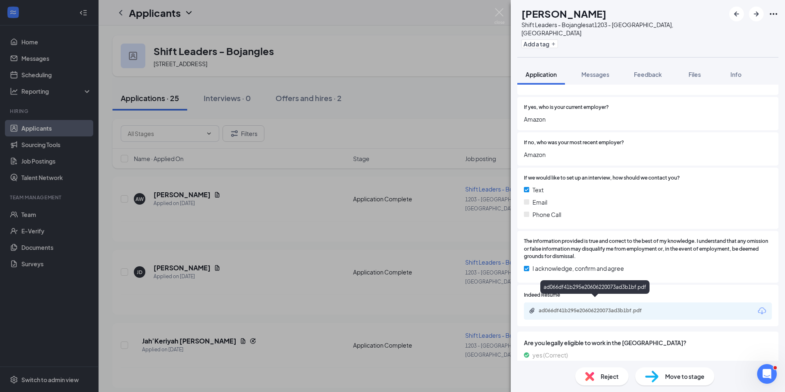
click at [640, 307] on div "ad066df41b295e20606220073ad3b1bf.pdf" at bounding box center [596, 310] width 115 height 7
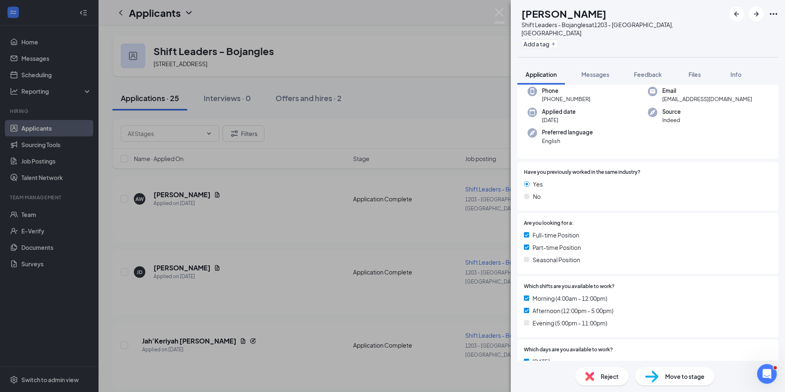
scroll to position [0, 0]
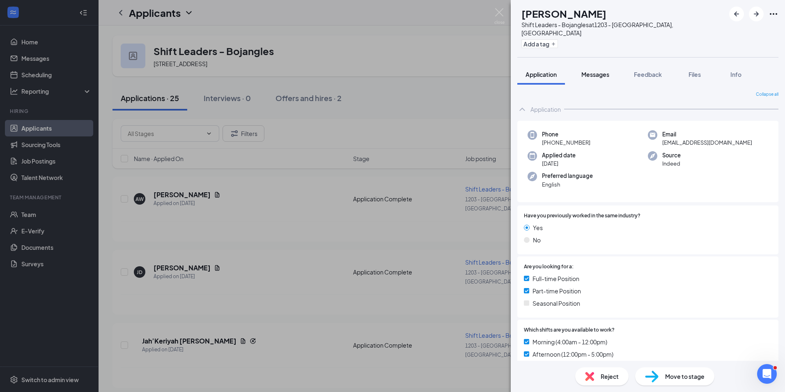
click at [598, 71] on span "Messages" at bounding box center [596, 74] width 28 height 7
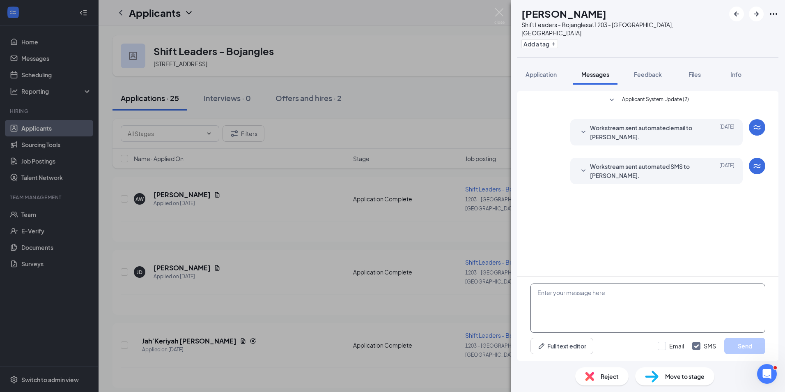
click at [570, 301] on textarea at bounding box center [648, 307] width 235 height 49
type textarea "Hi [PERSON_NAME], Are you available for an interview this week?"
click at [746, 342] on button "Send" at bounding box center [744, 346] width 41 height 16
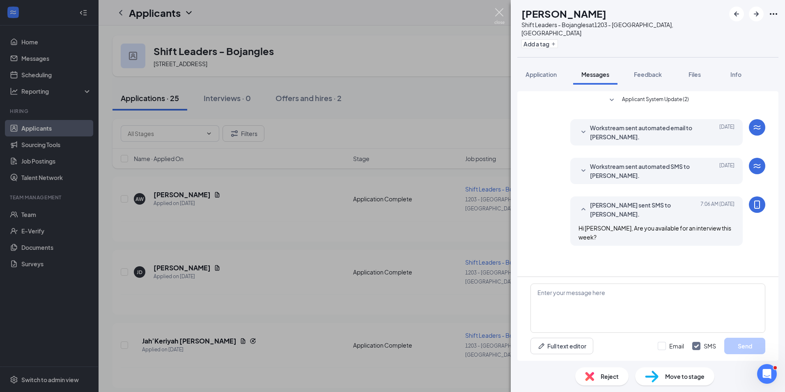
click at [501, 12] on img at bounding box center [499, 16] width 10 height 16
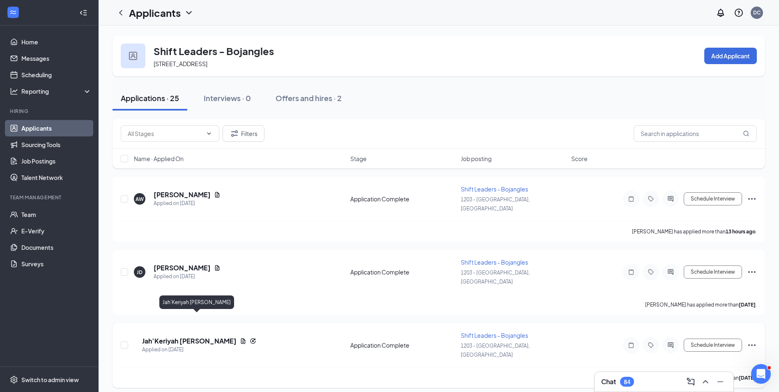
click at [194, 336] on h5 "Jah’Keriyah [PERSON_NAME]" at bounding box center [189, 340] width 94 height 9
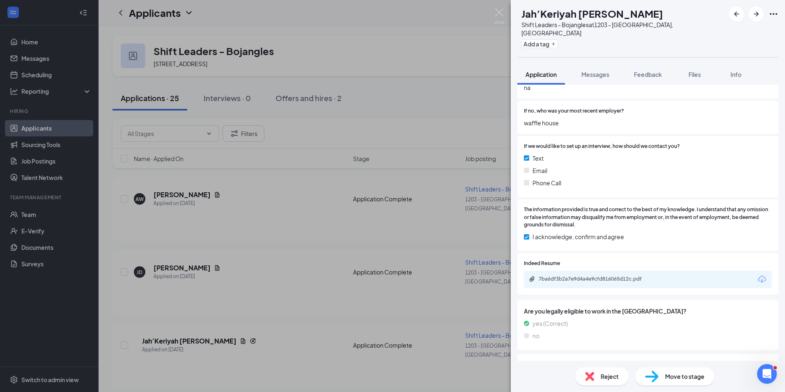
scroll to position [662, 0]
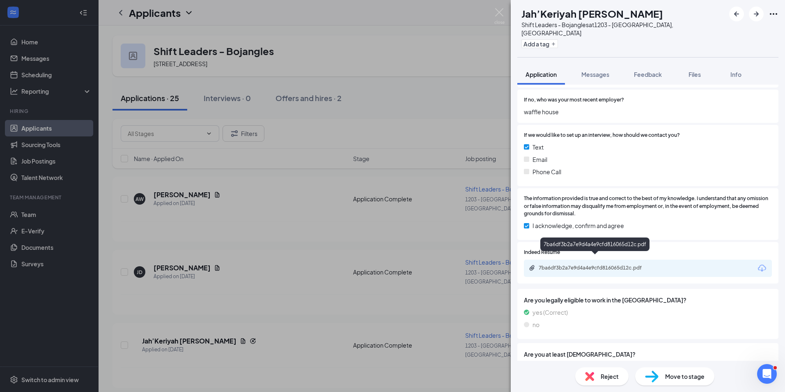
click at [631, 264] on div "7ba6df3b2a7e9d4a4e9cfd816065d12c.pdf" at bounding box center [596, 267] width 115 height 7
click at [603, 71] on span "Messages" at bounding box center [596, 74] width 28 height 7
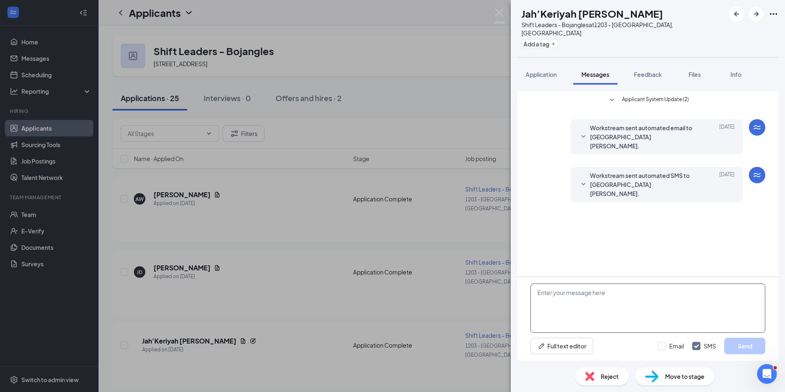
click at [570, 298] on textarea at bounding box center [648, 307] width 235 height 49
type textarea "Are you available for an interview this week?"
click at [751, 345] on button "Send" at bounding box center [744, 346] width 41 height 16
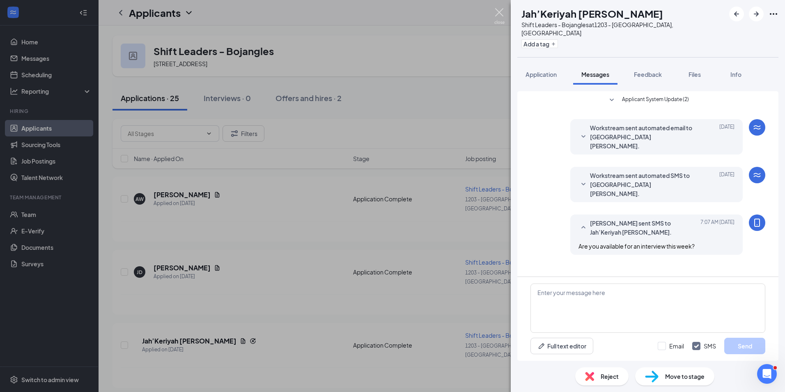
click at [499, 11] on img at bounding box center [499, 16] width 10 height 16
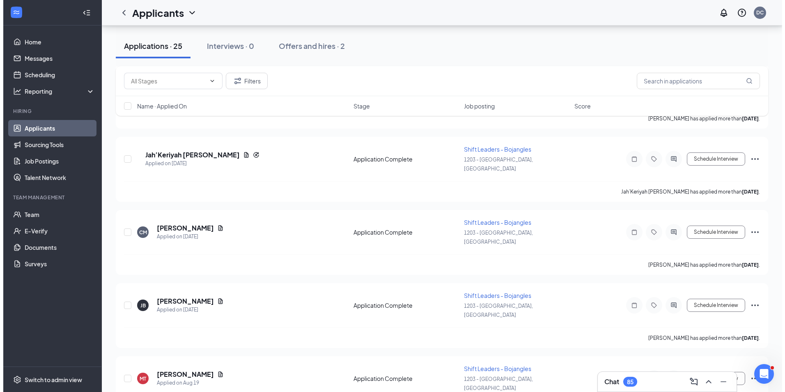
scroll to position [202, 0]
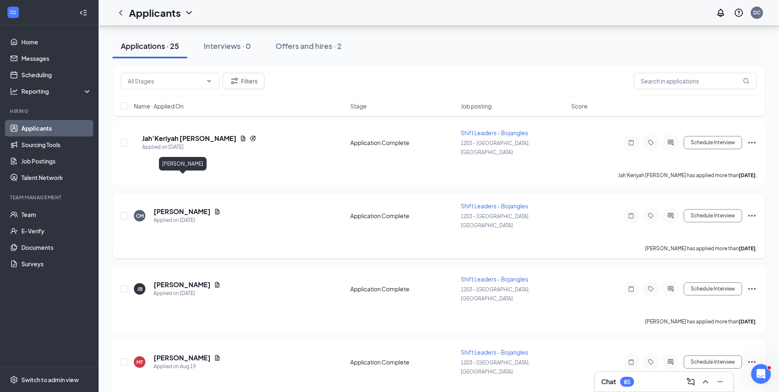
click at [202, 207] on h5 "[PERSON_NAME]" at bounding box center [182, 211] width 57 height 9
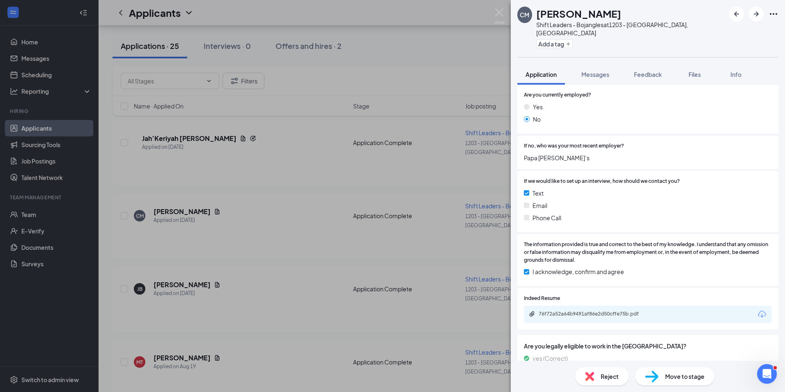
scroll to position [580, 0]
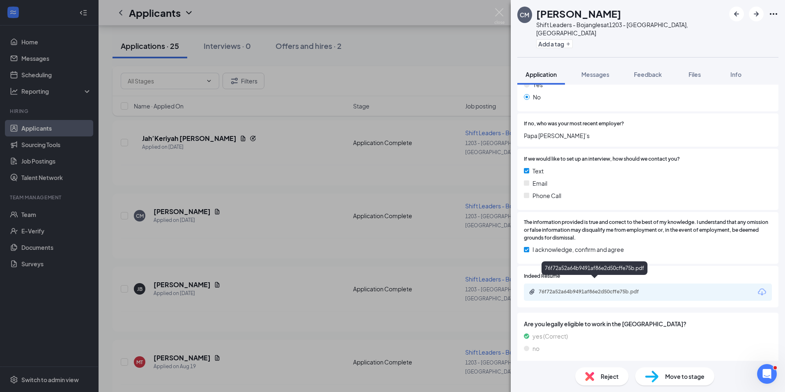
click at [628, 288] on div "76f72a52a64b9491af86e2d50cffe75b.pdf" at bounding box center [596, 291] width 115 height 7
click at [602, 71] on span "Messages" at bounding box center [596, 74] width 28 height 7
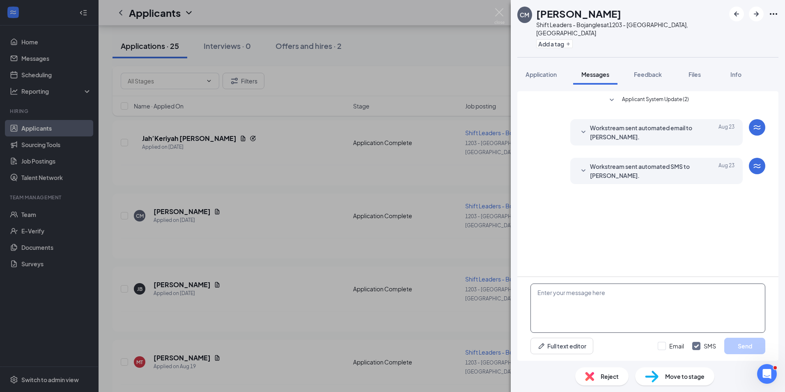
click at [556, 305] on textarea at bounding box center [648, 307] width 235 height 49
type textarea "Hi [PERSON_NAME], Are you available for an interview this week?"
click at [744, 345] on button "Send" at bounding box center [744, 346] width 41 height 16
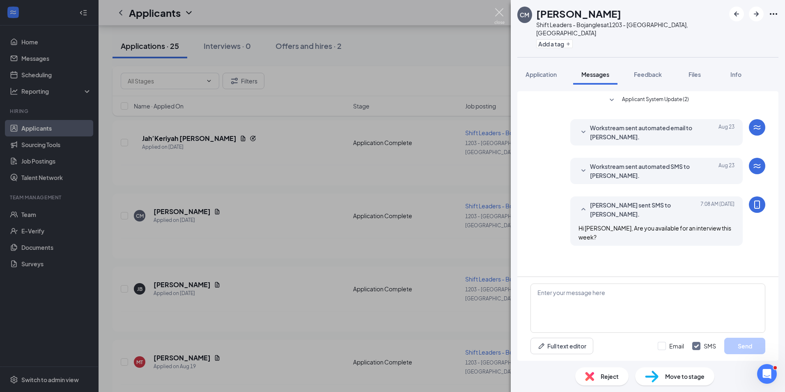
click at [499, 12] on img at bounding box center [499, 16] width 10 height 16
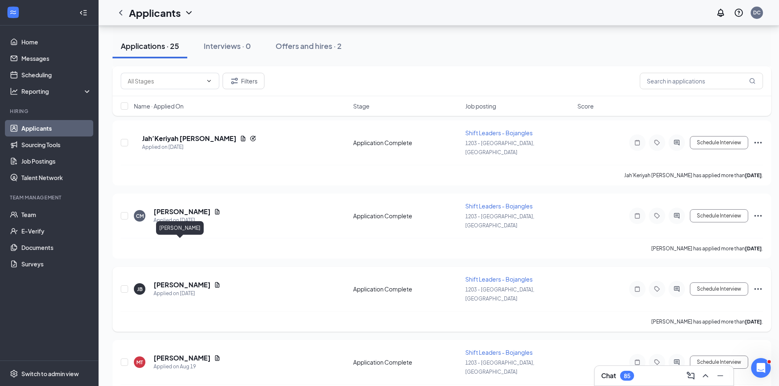
click at [179, 280] on h5 "[PERSON_NAME]" at bounding box center [182, 284] width 57 height 9
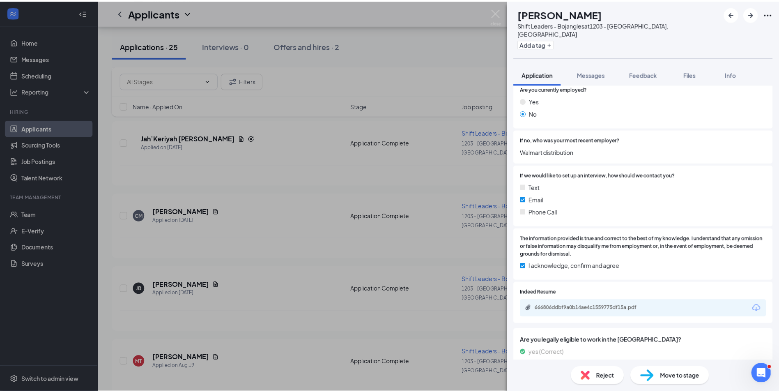
scroll to position [580, 0]
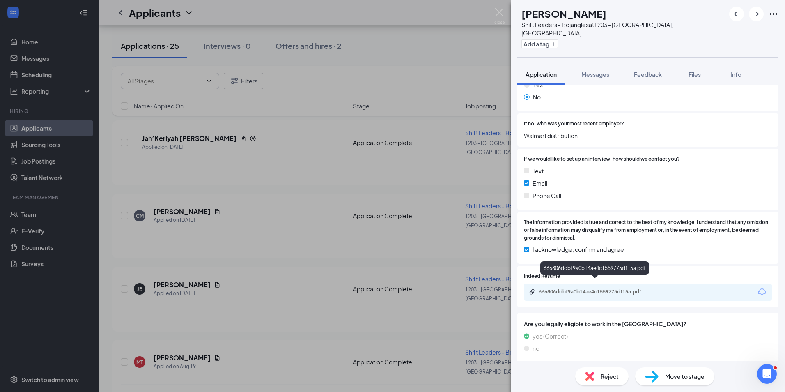
click at [644, 288] on div "666806ddbf9a0b14ae4c1559775df15a.pdf" at bounding box center [596, 291] width 115 height 7
click at [303, 152] on div "[PERSON_NAME] [PERSON_NAME] Shift Leaders - Bojangles at [STREET_ADDRESS] Add a…" at bounding box center [392, 196] width 785 height 392
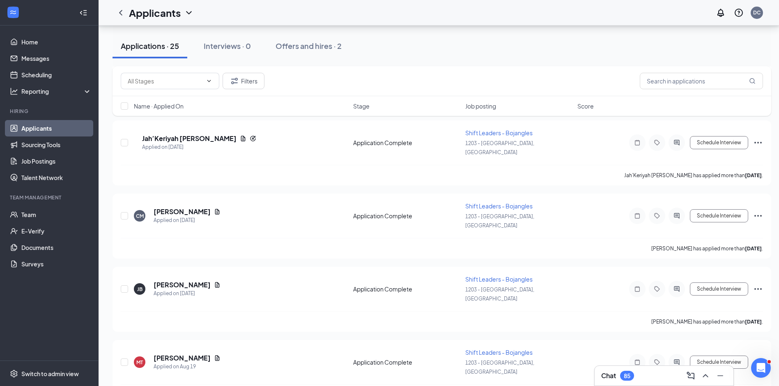
click at [43, 129] on link "Applicants" at bounding box center [56, 128] width 70 height 16
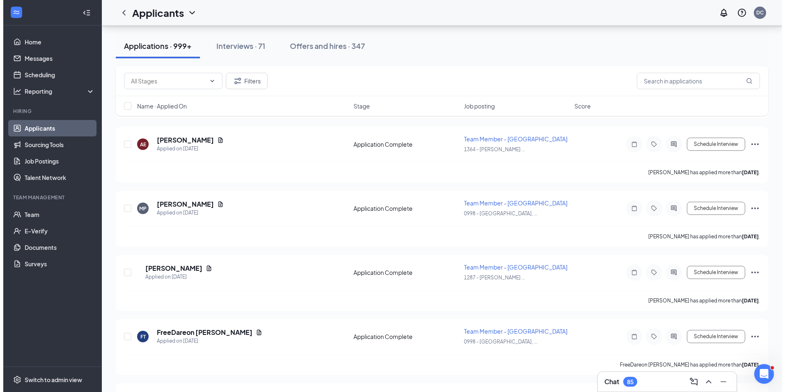
scroll to position [5829, 0]
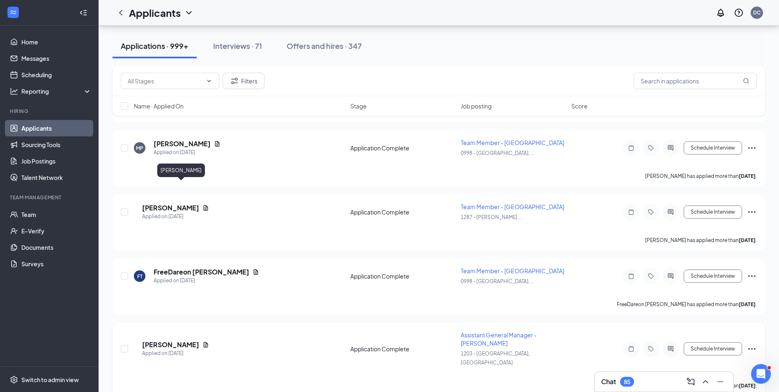
click at [187, 340] on h5 "[PERSON_NAME]" at bounding box center [170, 344] width 57 height 9
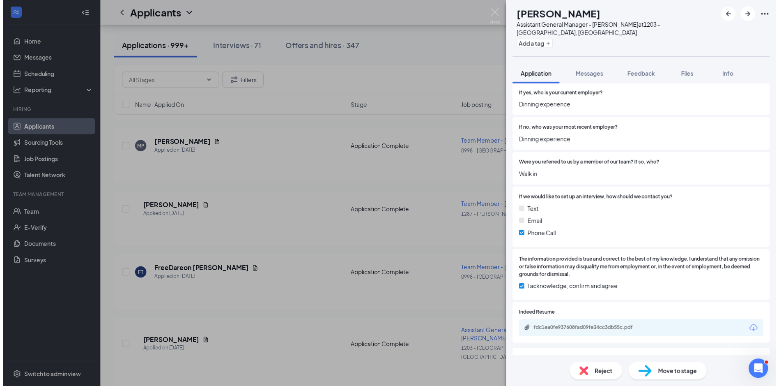
scroll to position [641, 0]
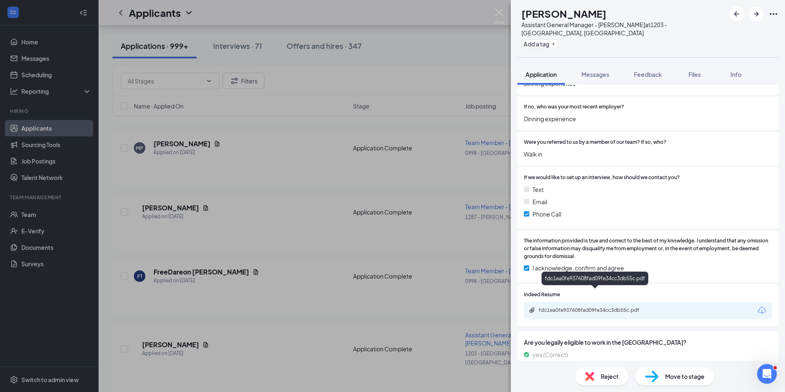
click at [642, 307] on div "fdc1ea0fe937608fad09fe34cc3db55c.pdf" at bounding box center [596, 310] width 115 height 7
click at [432, 222] on div "PH [PERSON_NAME] Assistant General Manager - Bojangles at [STREET_ADDRESS] Add …" at bounding box center [392, 196] width 785 height 392
click at [449, 375] on div "[PERSON_NAME] has applied more than [DATE] ." at bounding box center [442, 385] width 642 height 21
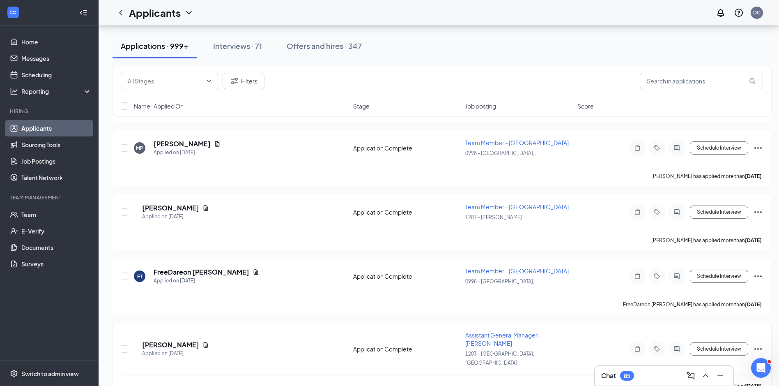
click at [499, 331] on span "Assistant General Manager - [PERSON_NAME]" at bounding box center [503, 339] width 76 height 16
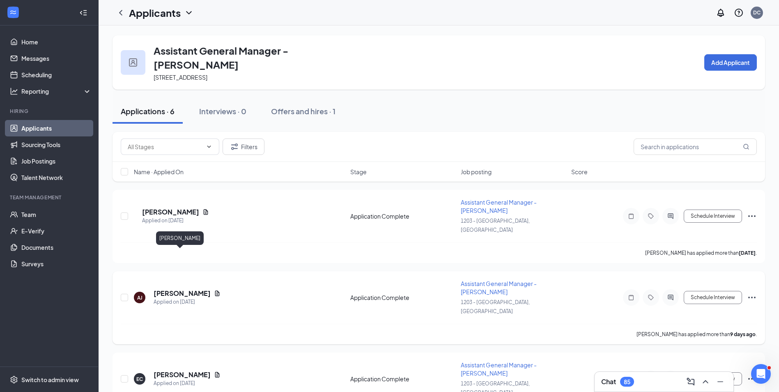
click at [176, 289] on h5 "[PERSON_NAME]" at bounding box center [182, 293] width 57 height 9
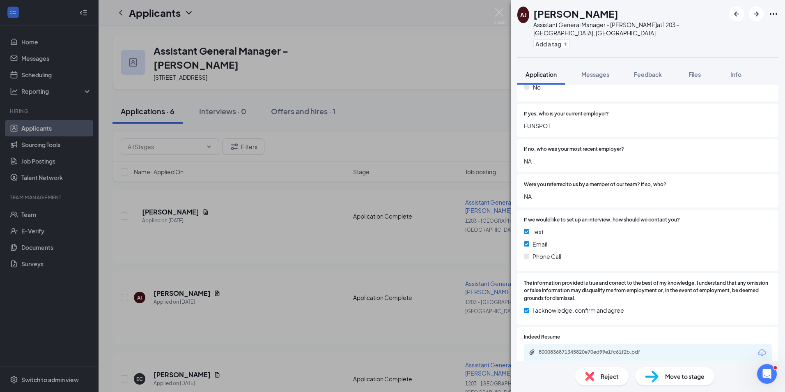
scroll to position [670, 0]
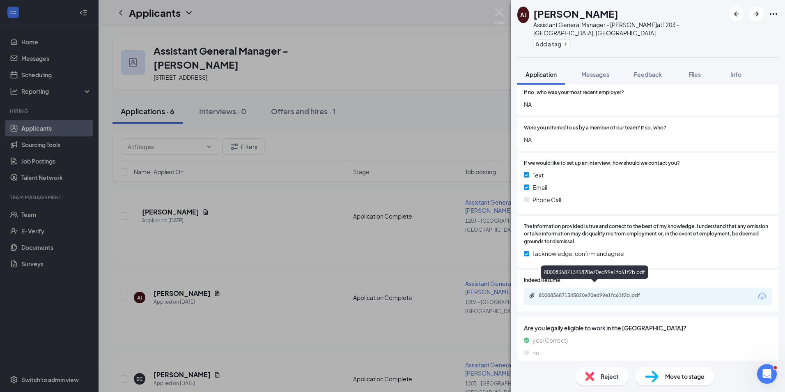
click at [637, 292] on div "8000836871345820e70ed99e1fc61f2b.pdf" at bounding box center [596, 295] width 115 height 7
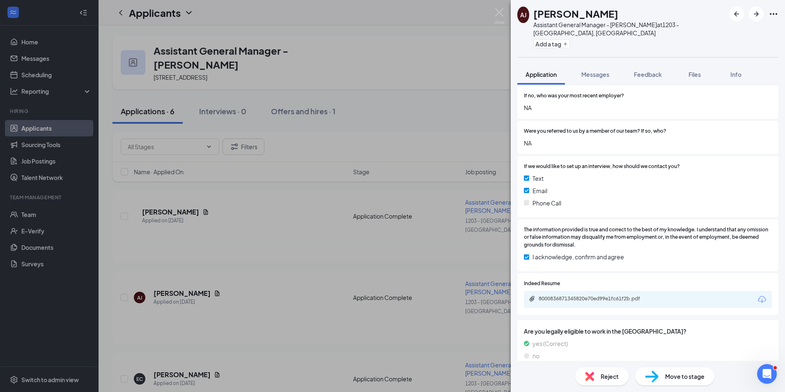
click at [317, 271] on div "[PERSON_NAME] [PERSON_NAME] Assistant General Manager - Bojangles at [STREET_AD…" at bounding box center [392, 196] width 785 height 392
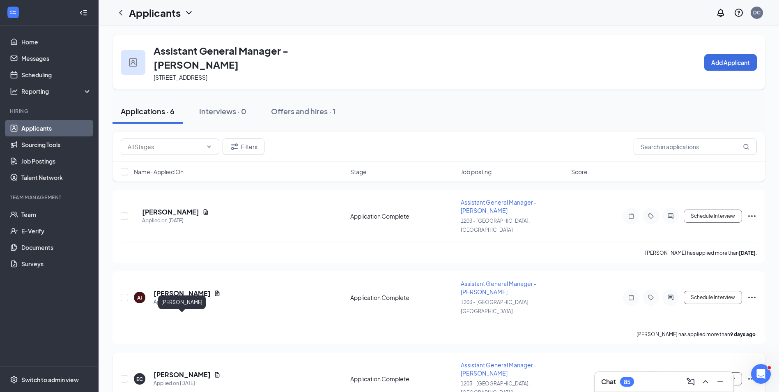
click at [203, 370] on h5 "[PERSON_NAME]" at bounding box center [182, 374] width 57 height 9
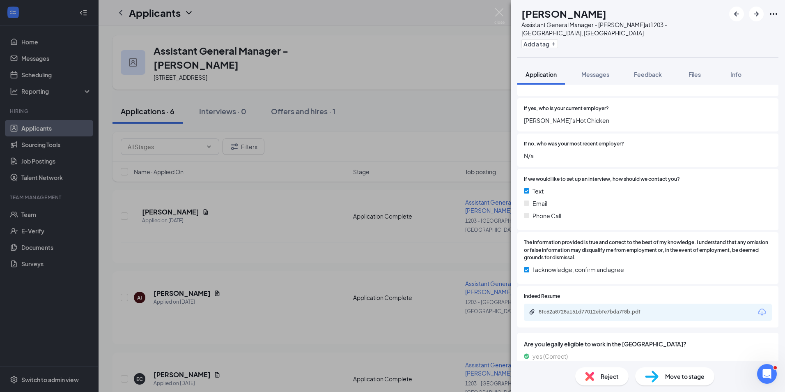
scroll to position [634, 0]
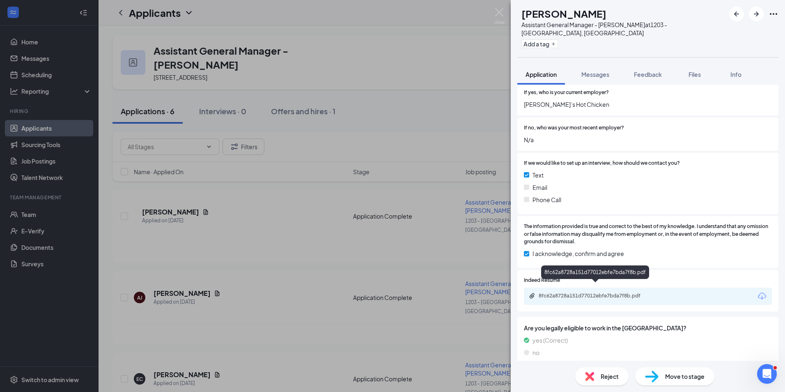
click at [639, 292] on div "8fc62a8728a151d77012ebfe7bda7f8b.pdf" at bounding box center [596, 295] width 115 height 7
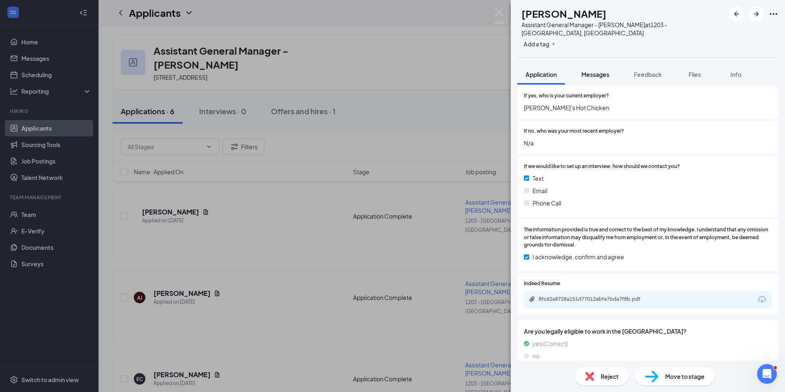
click at [601, 71] on span "Messages" at bounding box center [596, 74] width 28 height 7
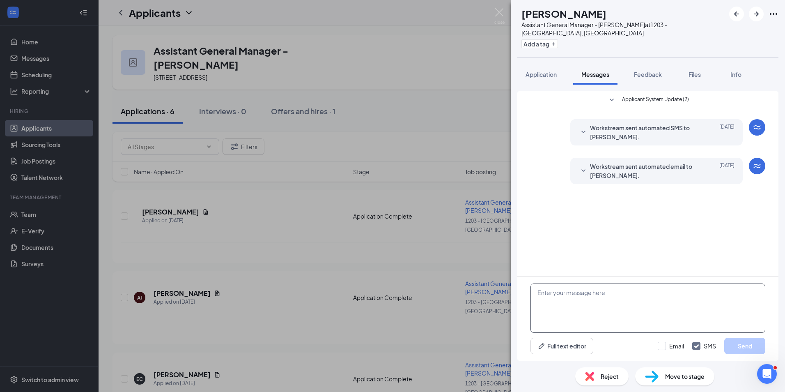
click at [568, 303] on textarea at bounding box center [648, 307] width 235 height 49
type textarea "Hi [PERSON_NAME], Are you available for an interview this week?"
click at [747, 345] on button "Send" at bounding box center [744, 346] width 41 height 16
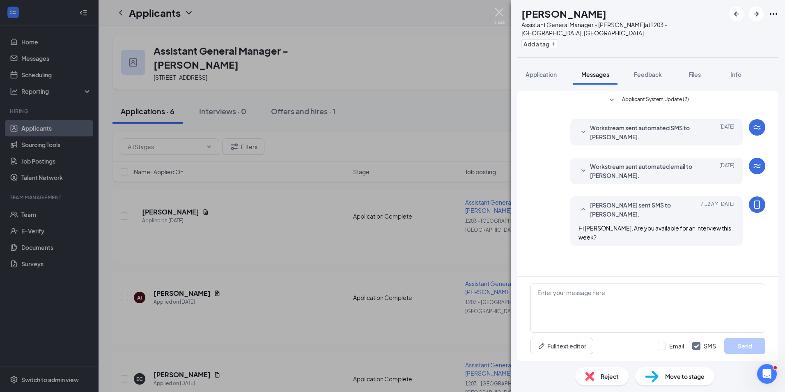
click at [497, 11] on img at bounding box center [499, 16] width 10 height 16
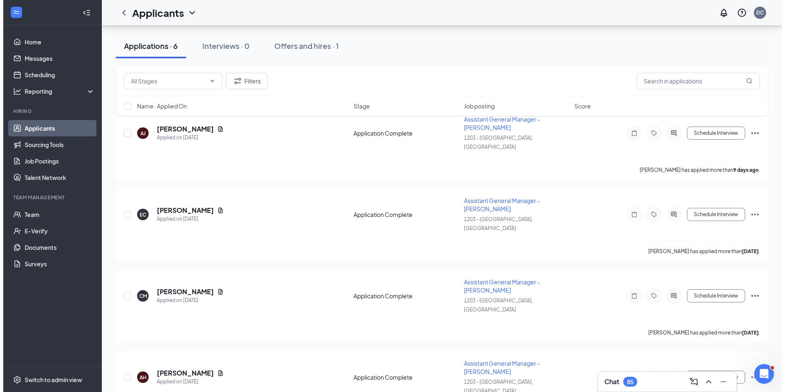
scroll to position [170, 0]
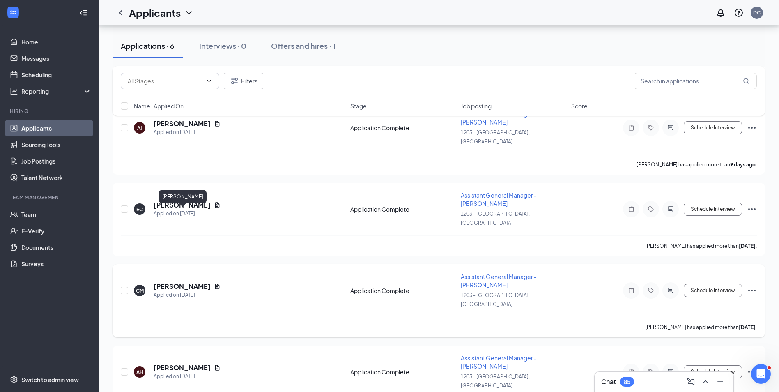
click at [199, 282] on h5 "[PERSON_NAME]" at bounding box center [182, 286] width 57 height 9
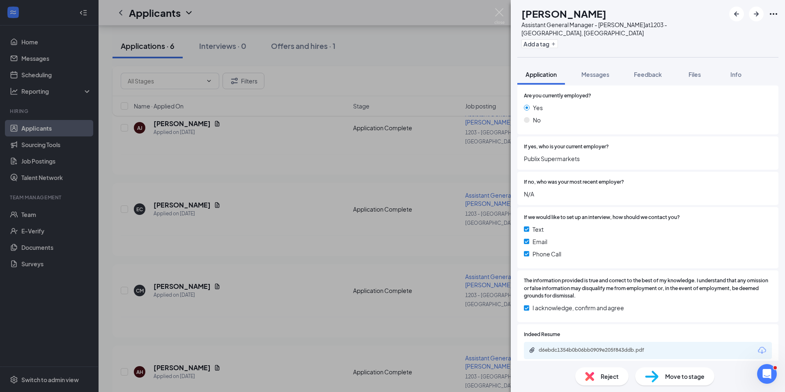
scroll to position [586, 0]
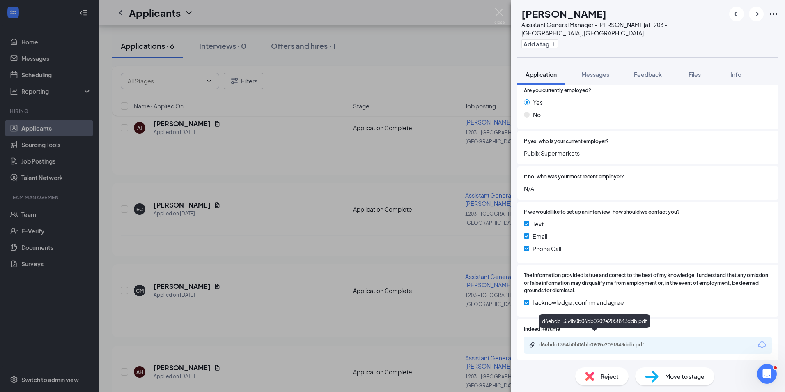
click at [635, 341] on div "d6ebdc1354b0b06bb0909e205f843ddb.pdf" at bounding box center [596, 344] width 115 height 7
click at [329, 200] on div "CM [PERSON_NAME] Assistant General Manager - Bojangles at [STREET_ADDRESS] Add …" at bounding box center [392, 196] width 785 height 392
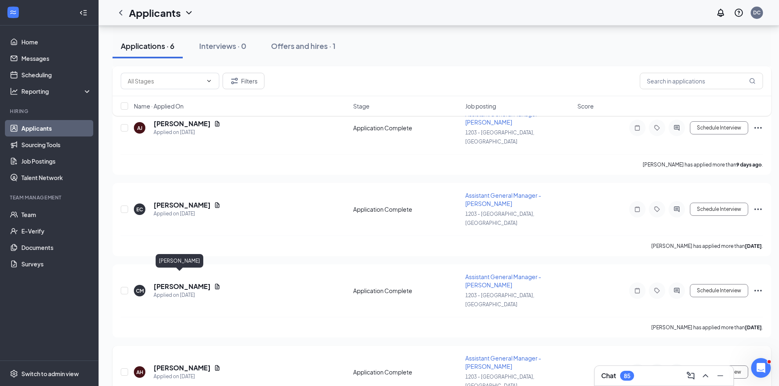
click at [183, 363] on h5 "[PERSON_NAME]" at bounding box center [182, 367] width 57 height 9
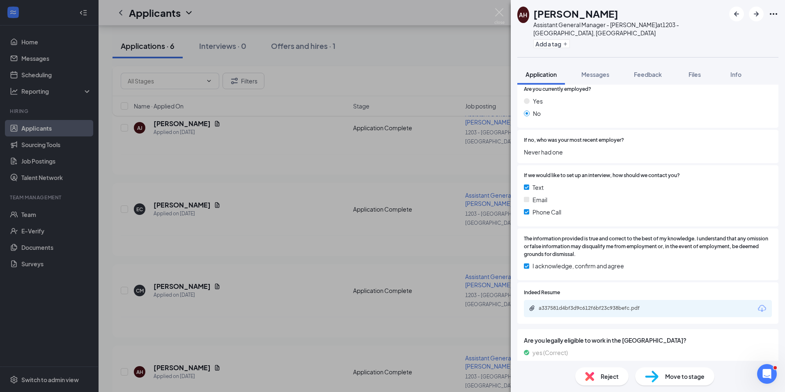
scroll to position [576, 0]
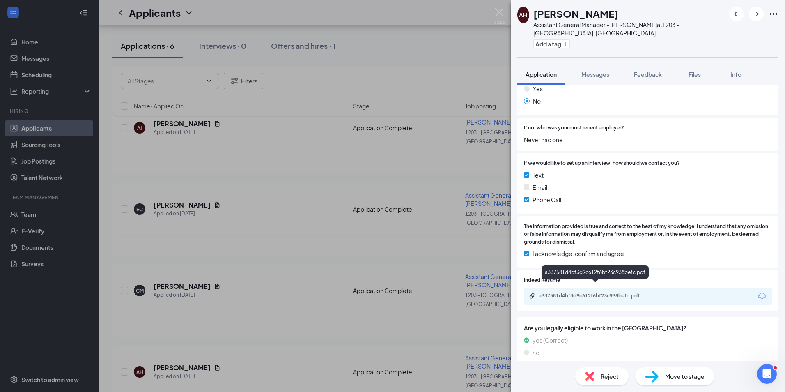
click at [634, 292] on div "a337581d4bf3d9c612f6bf23c938befc.pdf" at bounding box center [596, 295] width 115 height 7
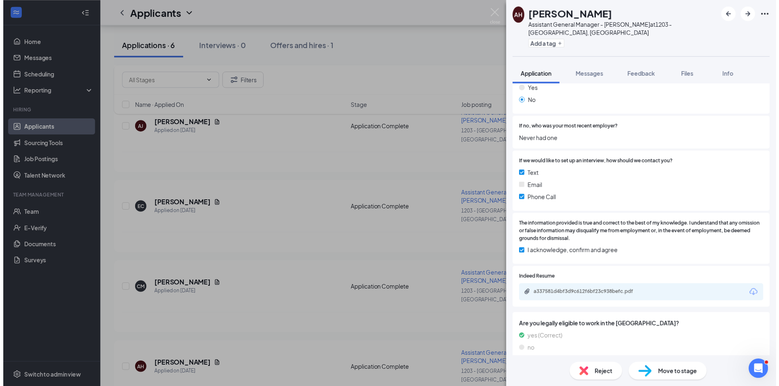
scroll to position [573, 0]
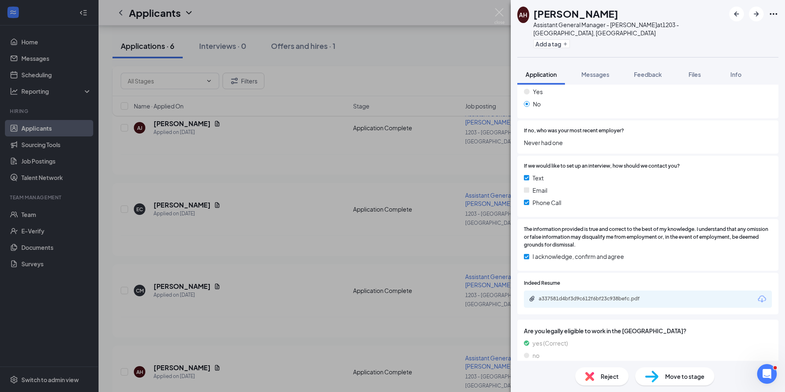
click at [280, 271] on div "AH [PERSON_NAME] Assistant General Manager - Bojangles at [STREET_ADDRESS] Add …" at bounding box center [392, 196] width 785 height 392
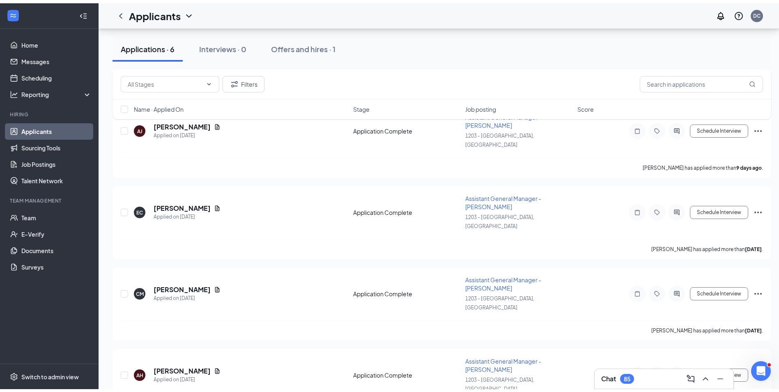
scroll to position [177, 0]
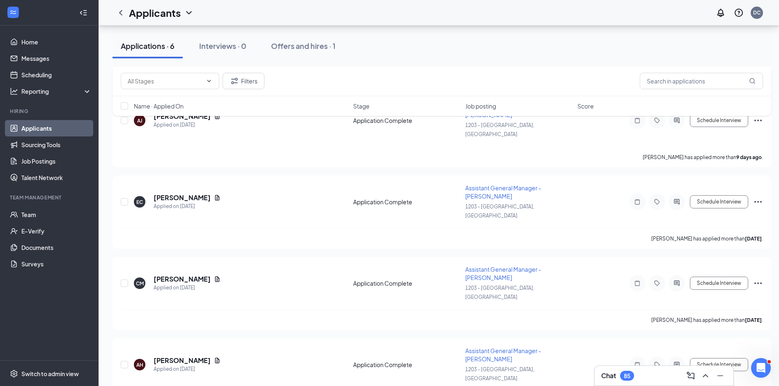
click at [36, 122] on link "Applicants" at bounding box center [56, 128] width 70 height 16
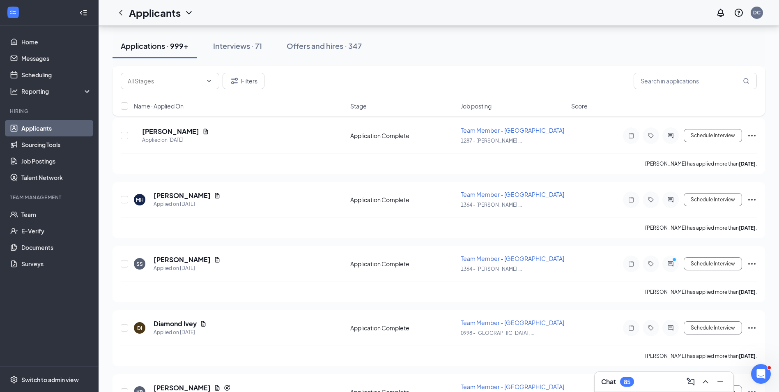
scroll to position [6187, 0]
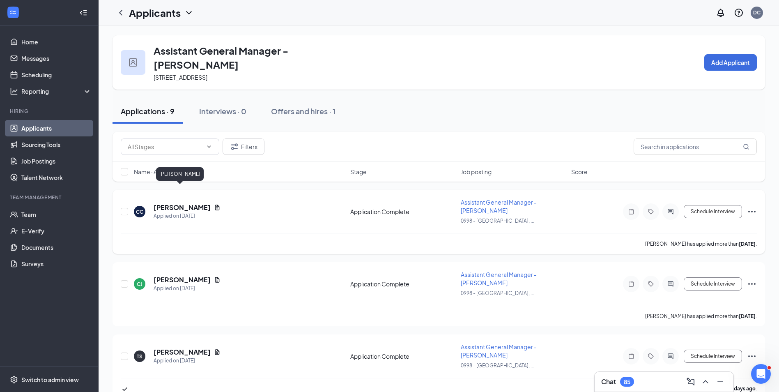
click at [183, 203] on h5 "[PERSON_NAME]" at bounding box center [182, 207] width 57 height 9
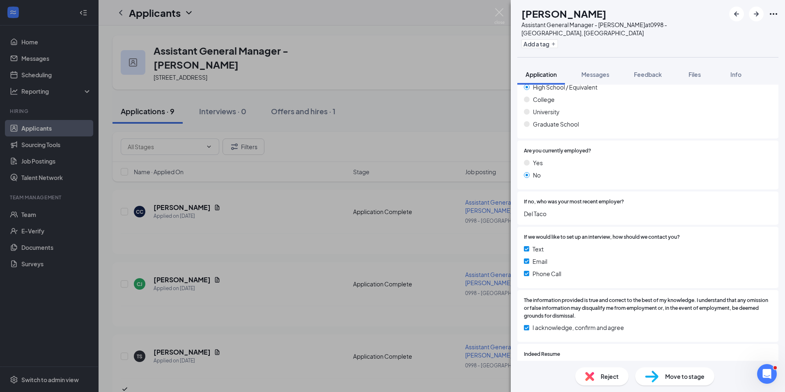
scroll to position [580, 0]
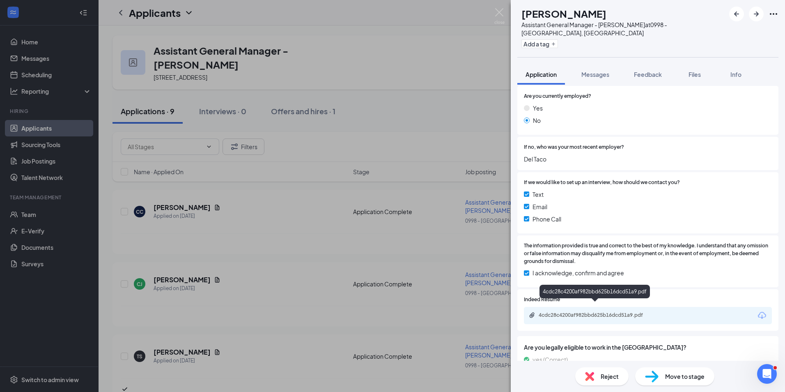
click at [640, 312] on div "4cdc28c4200af982bbd625b16dcd51a9.pdf" at bounding box center [596, 315] width 115 height 7
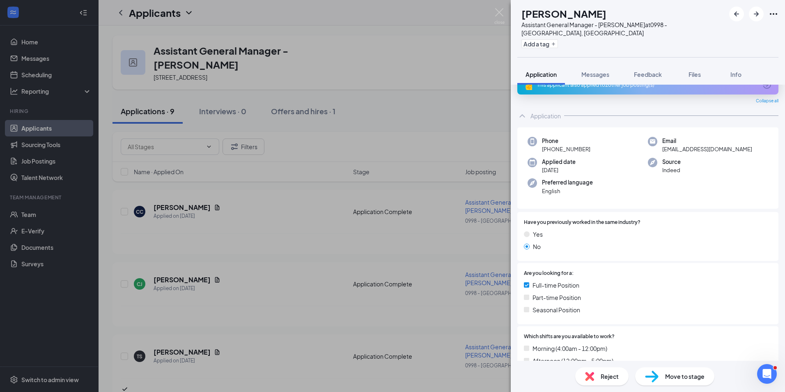
scroll to position [0, 0]
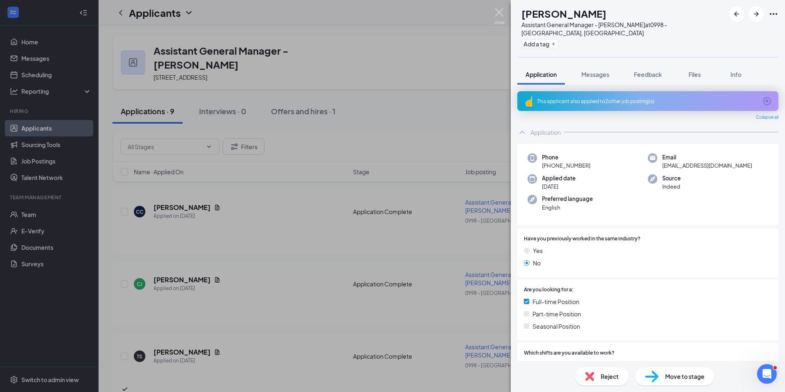
click at [497, 11] on img at bounding box center [499, 16] width 10 height 16
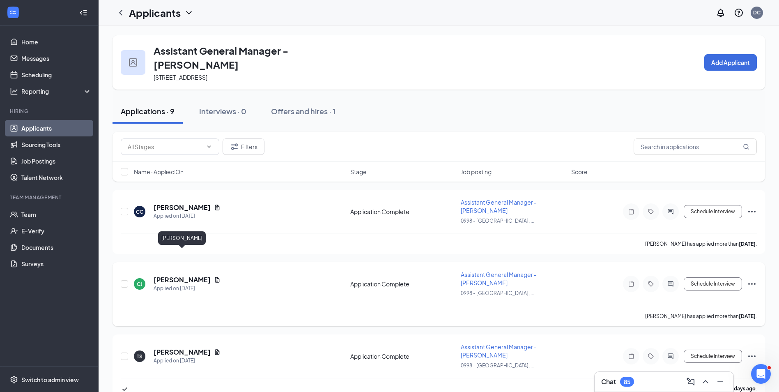
click at [195, 275] on h5 "[PERSON_NAME]" at bounding box center [182, 279] width 57 height 9
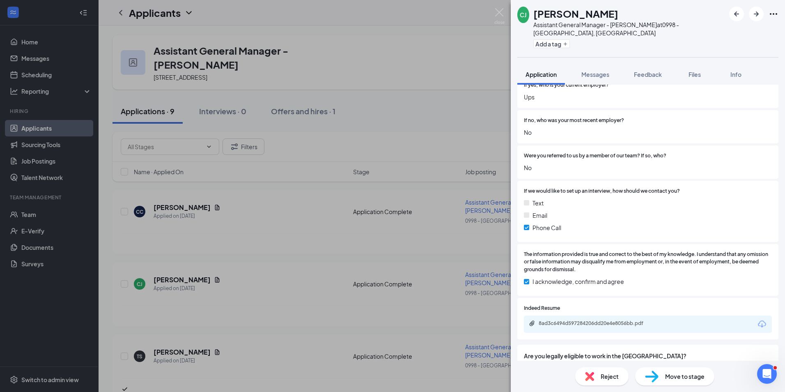
scroll to position [647, 0]
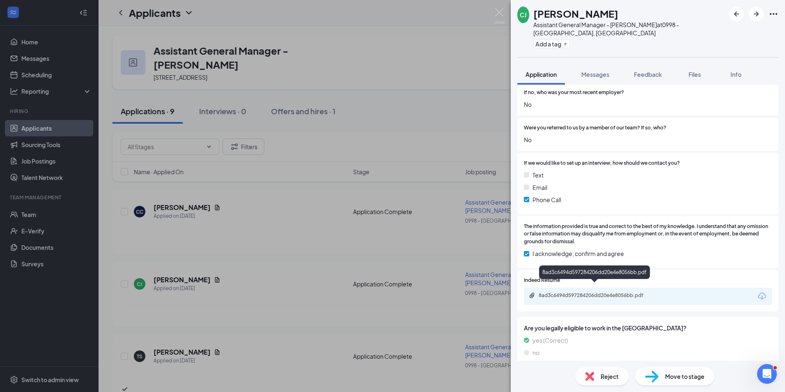
click at [644, 292] on div "8ad3c6494d597284206dd20e4e8056bb.pdf" at bounding box center [596, 295] width 115 height 7
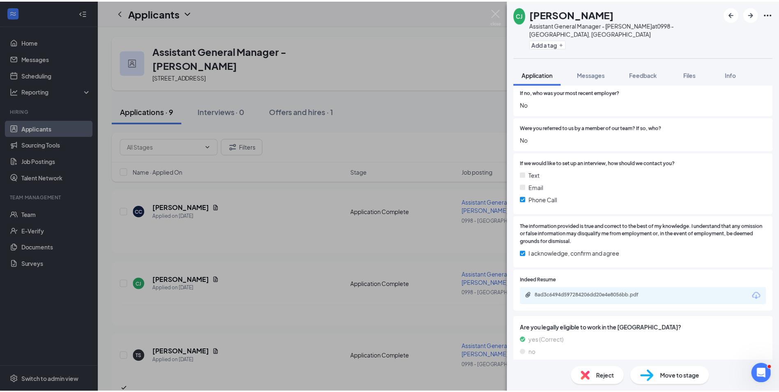
scroll to position [644, 0]
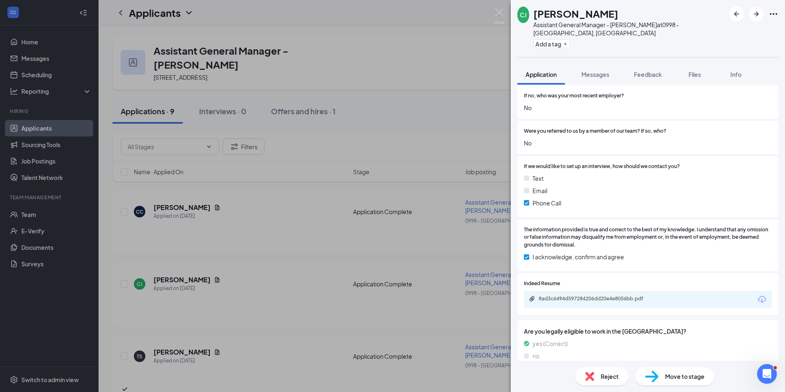
click at [435, 234] on div "[PERSON_NAME] [PERSON_NAME] Assistant General Manager - Bojangles at 0998 - [GE…" at bounding box center [392, 196] width 785 height 392
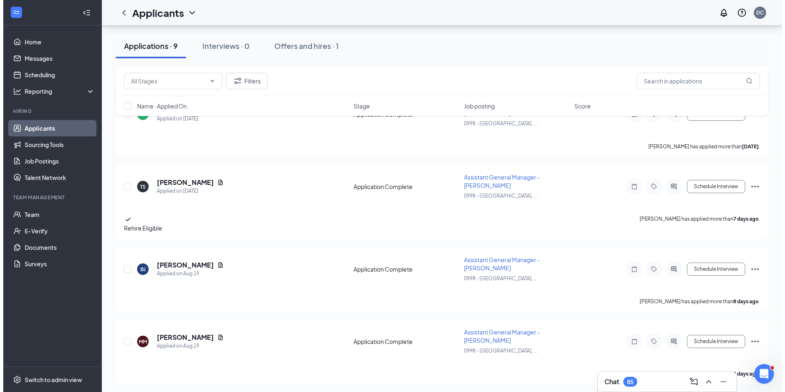
scroll to position [186, 0]
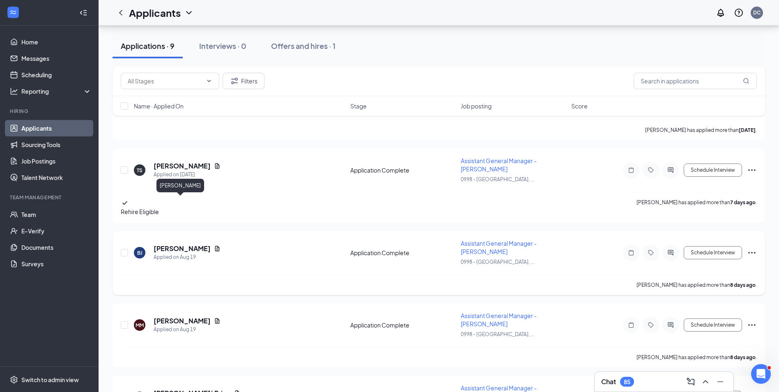
click at [164, 244] on h5 "[PERSON_NAME]" at bounding box center [182, 248] width 57 height 9
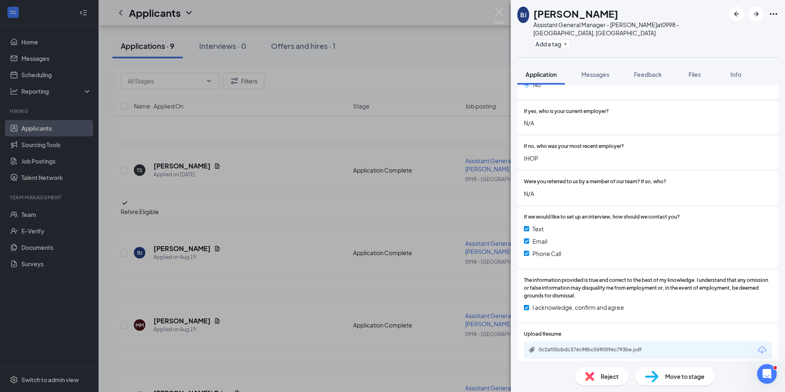
scroll to position [670, 0]
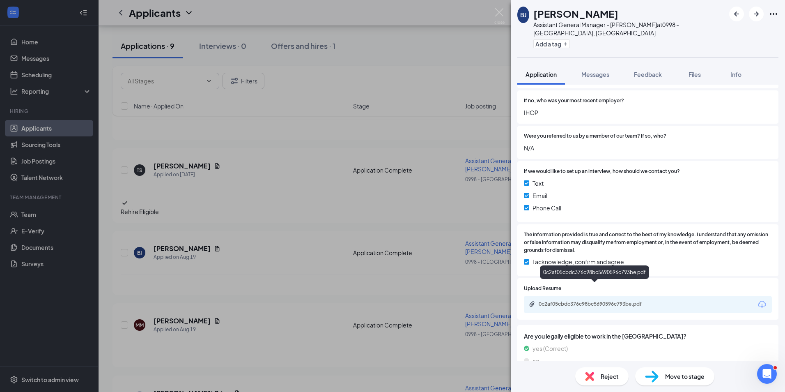
click at [632, 301] on div "0c2af05cbdc376c98bc5690596c793be.pdf" at bounding box center [596, 304] width 115 height 7
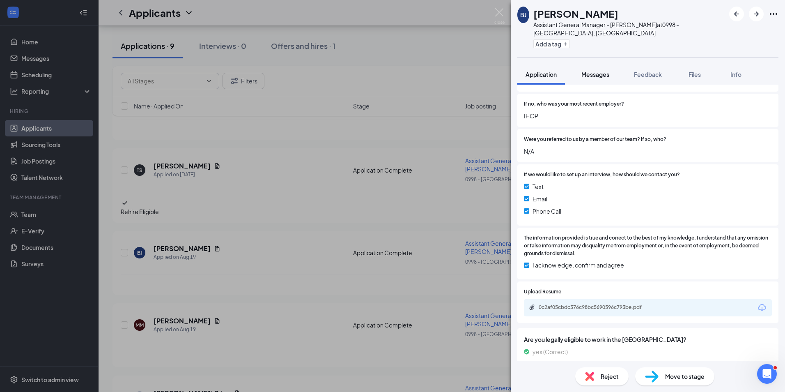
click at [593, 71] on span "Messages" at bounding box center [596, 74] width 28 height 7
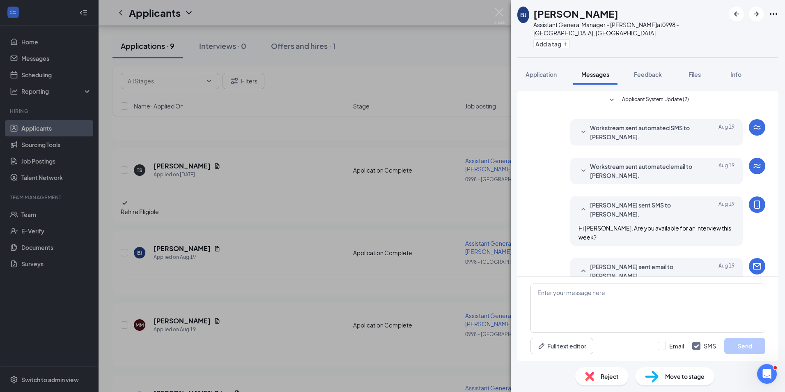
scroll to position [57, 0]
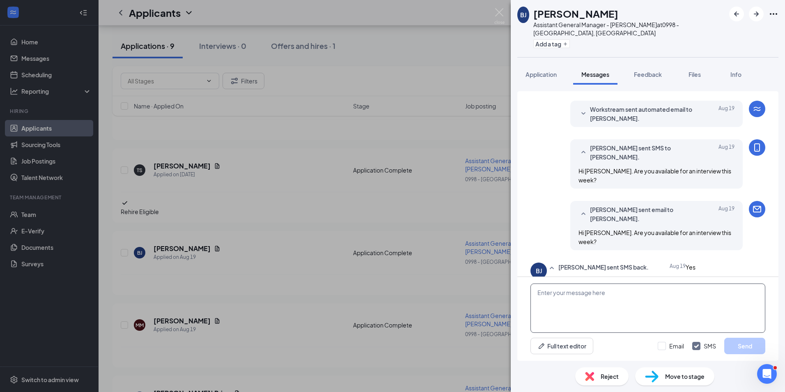
click at [573, 300] on textarea at bounding box center [648, 307] width 235 height 49
type textarea "Hi [PERSON_NAME]. What days are you available for an interview this week?"
click at [740, 345] on button "Send" at bounding box center [744, 346] width 41 height 16
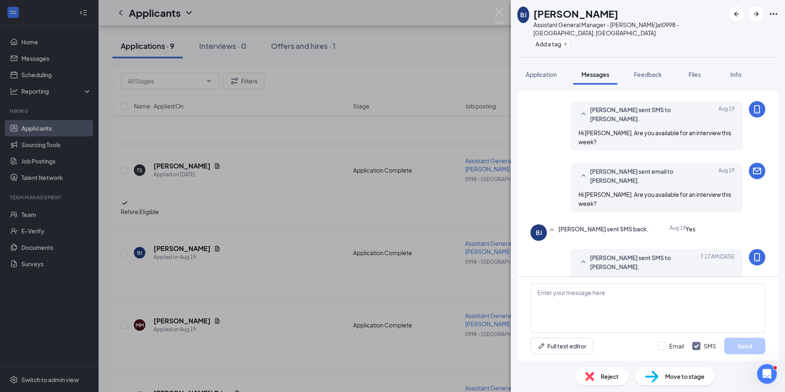
scroll to position [119, 0]
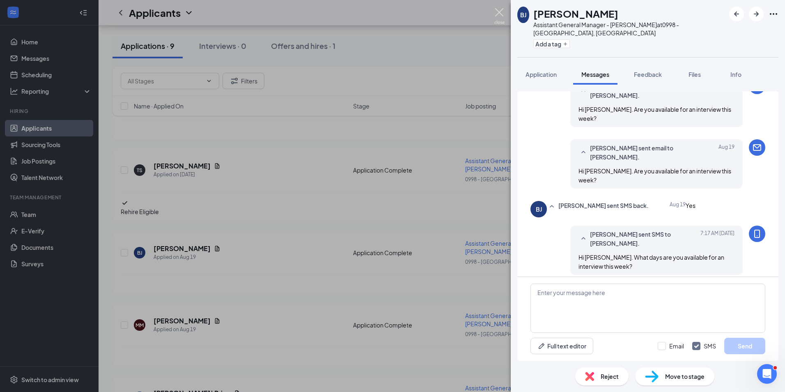
click at [498, 10] on img at bounding box center [499, 16] width 10 height 16
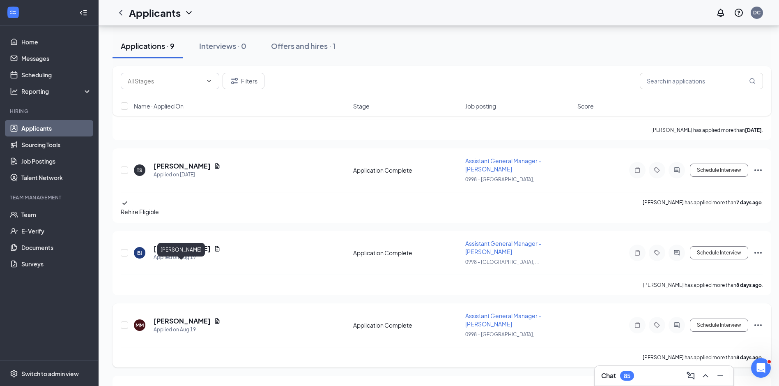
click at [190, 316] on h5 "[PERSON_NAME]" at bounding box center [182, 320] width 57 height 9
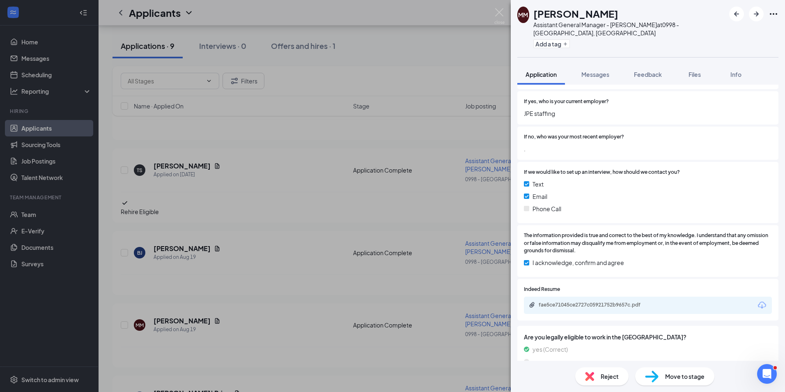
scroll to position [611, 0]
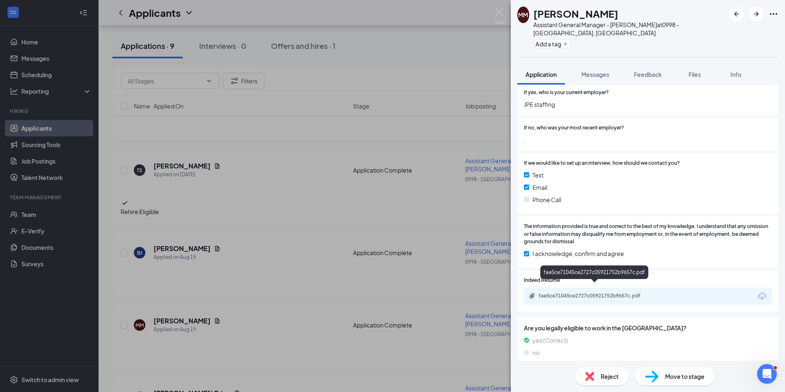
click at [639, 292] on div "fae5ce71045ce2727c05921752b9657c.pdf" at bounding box center [596, 295] width 115 height 7
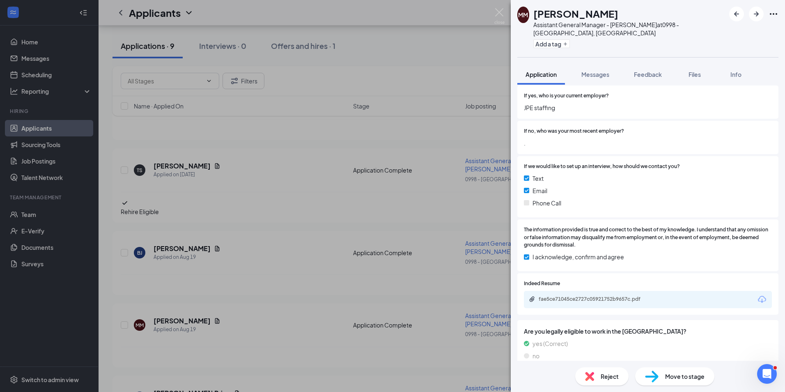
click at [295, 236] on div "MM [PERSON_NAME] Assistant General Manager - Bojangles at 0998 - [GEOGRAPHIC_DA…" at bounding box center [392, 196] width 785 height 392
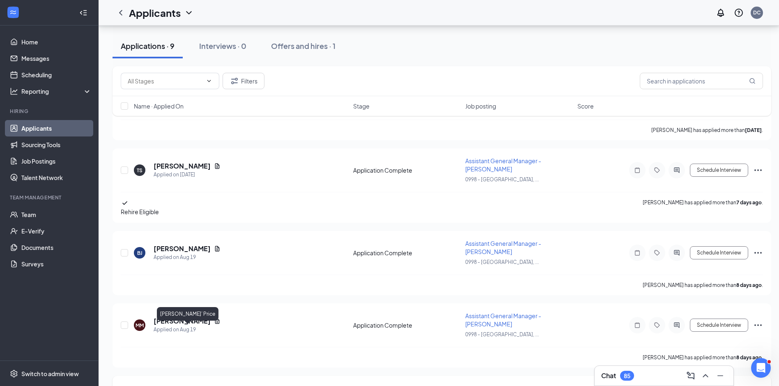
click at [191, 388] on h5 "[PERSON_NAME]’ Price" at bounding box center [192, 392] width 77 height 9
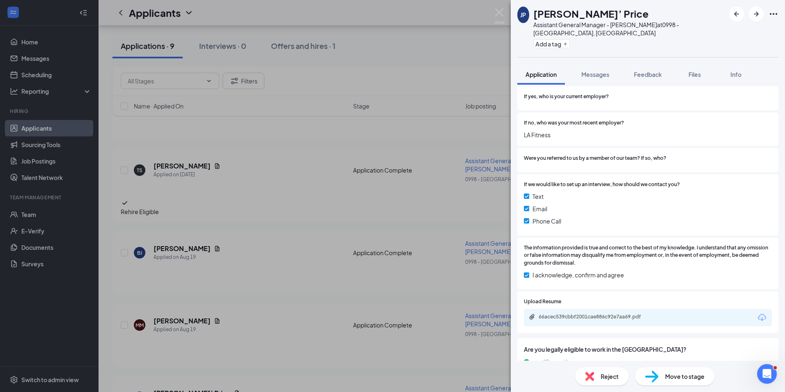
scroll to position [629, 0]
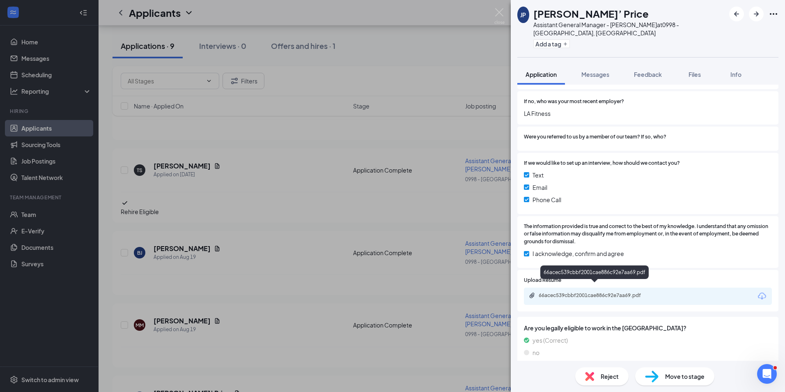
click at [641, 292] on div "66acec539cbbf2001cae886c92e7aa69.pdf" at bounding box center [596, 295] width 115 height 7
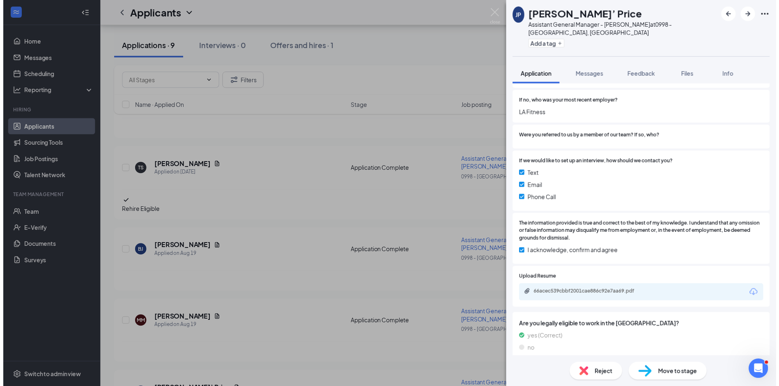
scroll to position [625, 0]
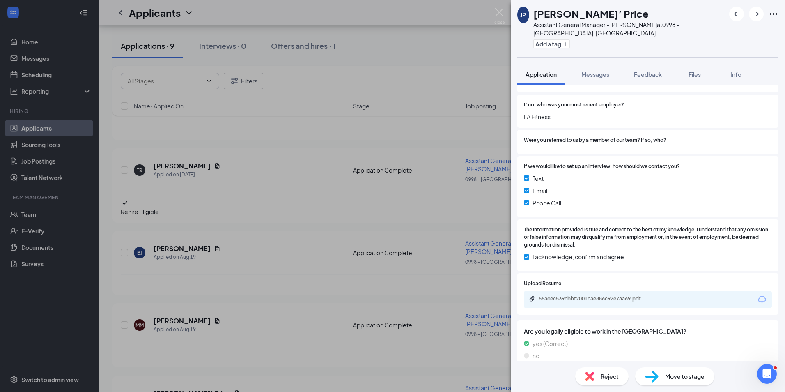
click at [262, 332] on div "[PERSON_NAME]’ Price Assistant General Manager - Bojangles at 0998 - [GEOGRAPHI…" at bounding box center [392, 196] width 785 height 392
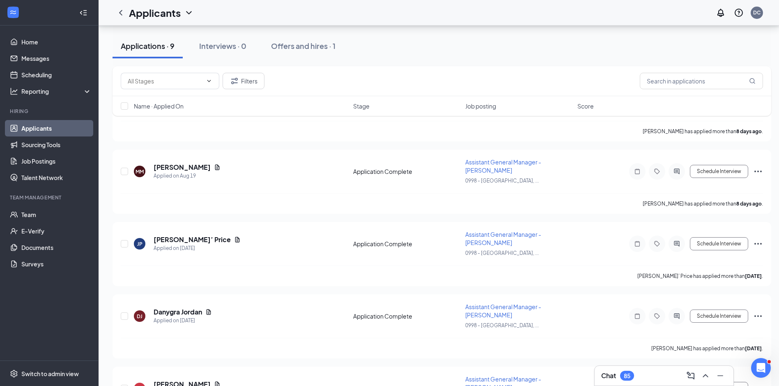
scroll to position [375, 0]
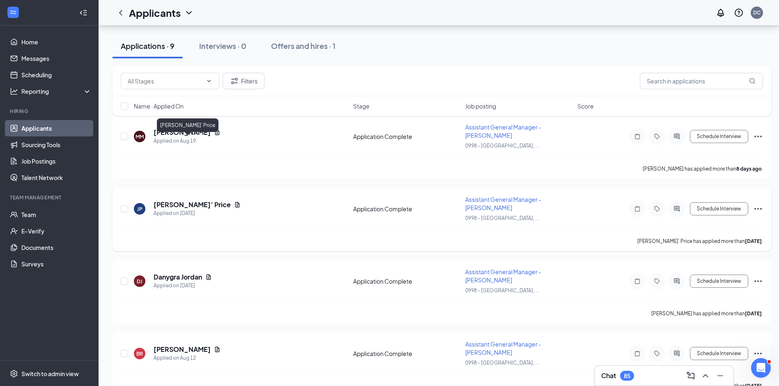
click at [189, 200] on h5 "[PERSON_NAME]’ Price" at bounding box center [192, 204] width 77 height 9
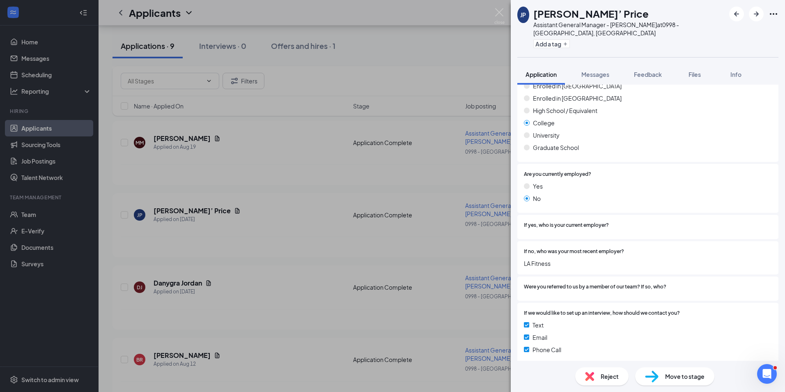
scroll to position [526, 0]
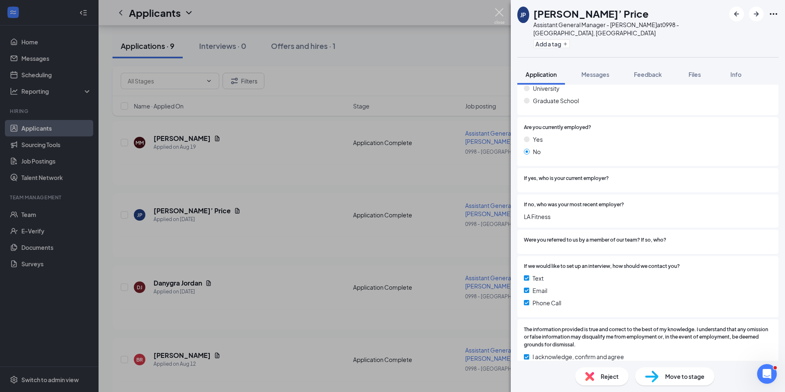
click at [498, 11] on img at bounding box center [499, 16] width 10 height 16
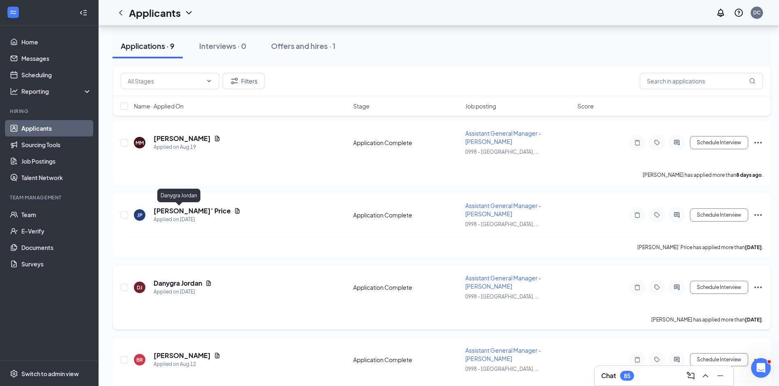
click at [191, 278] on h5 "Danygra Jordan" at bounding box center [178, 282] width 48 height 9
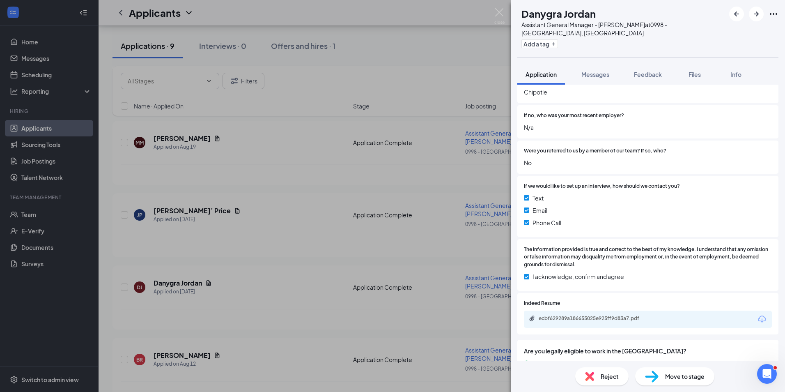
scroll to position [647, 0]
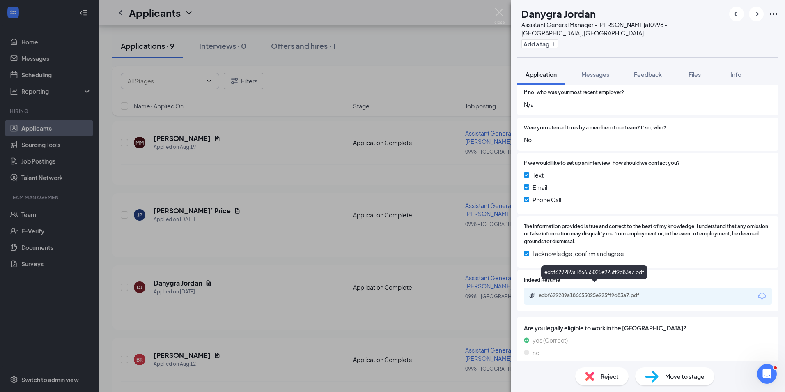
click at [637, 292] on div "ecbf629289a186655025e925ff9d83a7.pdf" at bounding box center [596, 295] width 115 height 7
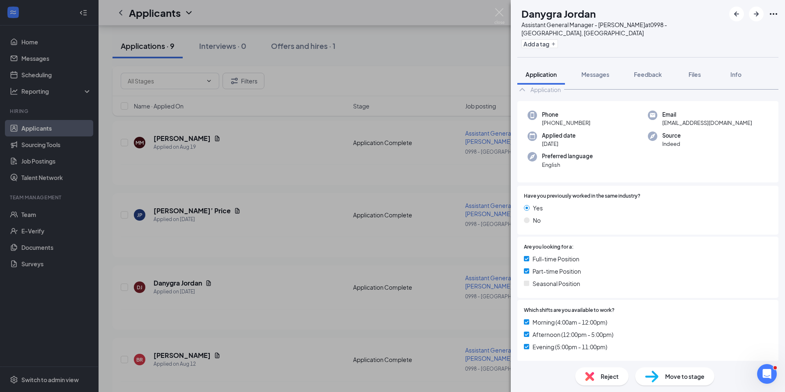
scroll to position [0, 0]
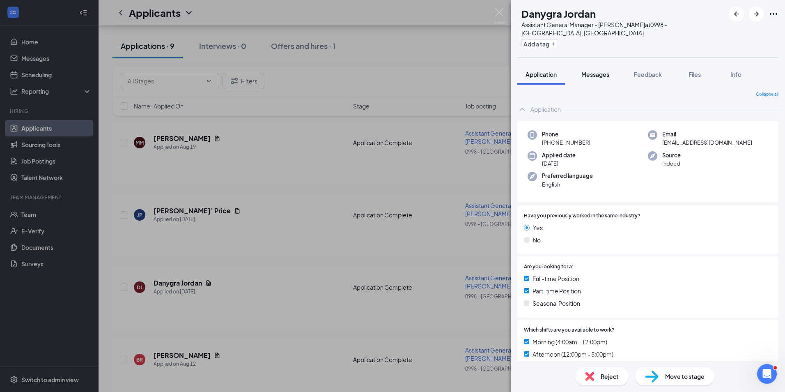
click at [599, 71] on span "Messages" at bounding box center [596, 74] width 28 height 7
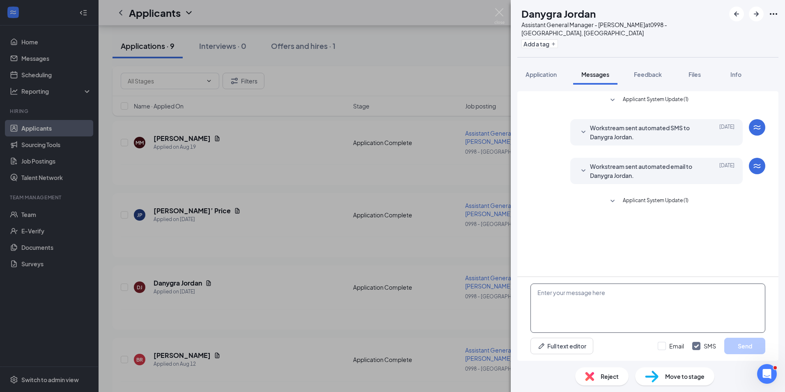
click at [575, 299] on textarea at bounding box center [648, 307] width 235 height 49
type textarea "Hi [PERSON_NAME], Are you available for an interview this week?"
click at [746, 347] on button "Send" at bounding box center [744, 346] width 41 height 16
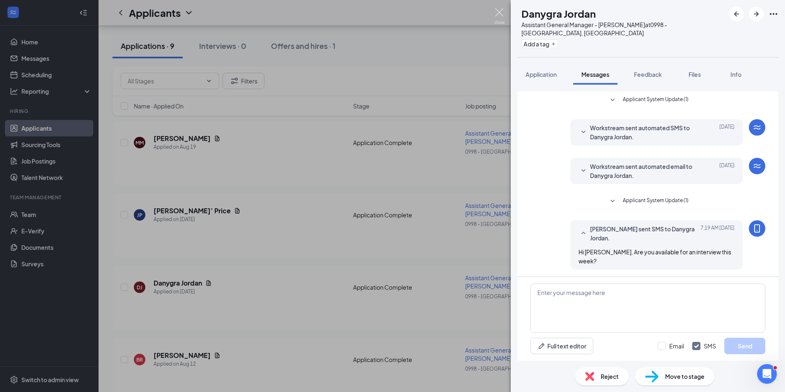
click at [499, 13] on img at bounding box center [499, 16] width 10 height 16
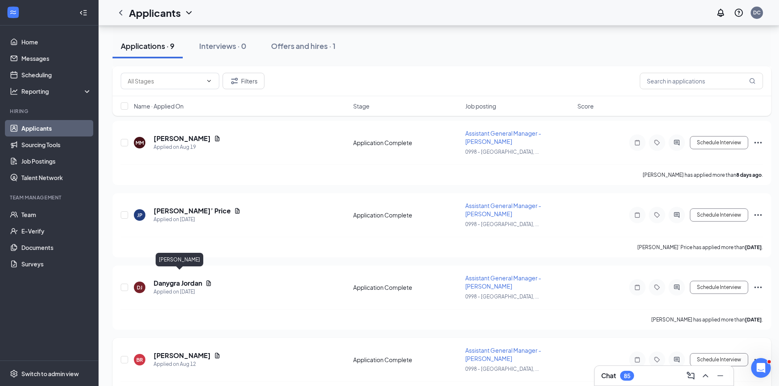
click at [179, 351] on h5 "[PERSON_NAME]" at bounding box center [182, 355] width 57 height 9
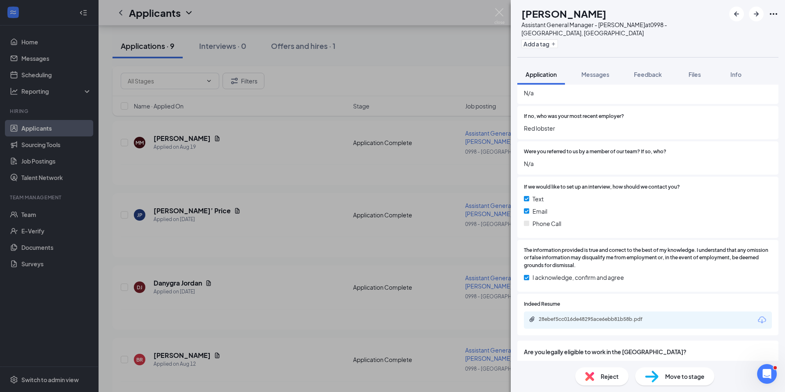
scroll to position [668, 0]
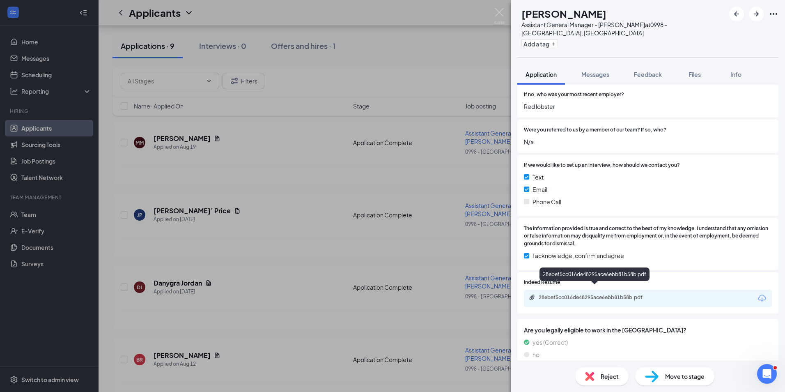
click at [641, 294] on div "28ebef5cc016de48295ace6ebb81b58b.pdf" at bounding box center [596, 297] width 115 height 7
click at [259, 333] on div "BR [PERSON_NAME] Assistant General Manager - Bojangles at 0998 - [GEOGRAPHIC_DA…" at bounding box center [392, 196] width 785 height 392
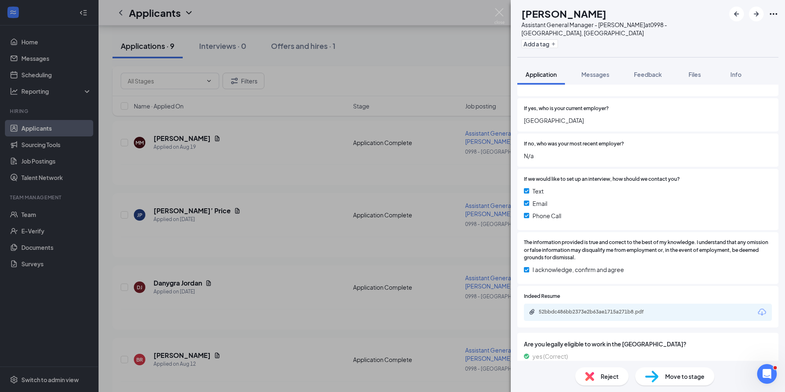
scroll to position [634, 0]
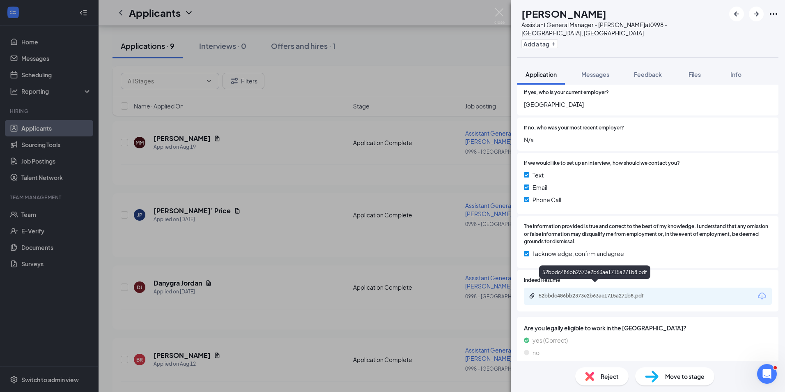
click at [632, 292] on div "52bbdc486bb2373e2b63ae1715a271b8.pdf" at bounding box center [596, 295] width 115 height 7
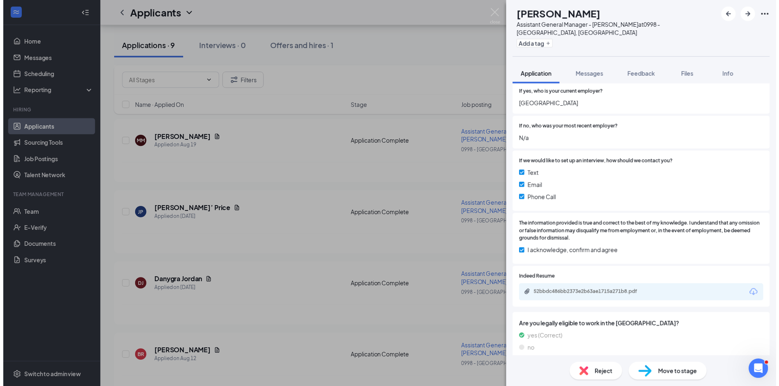
scroll to position [631, 0]
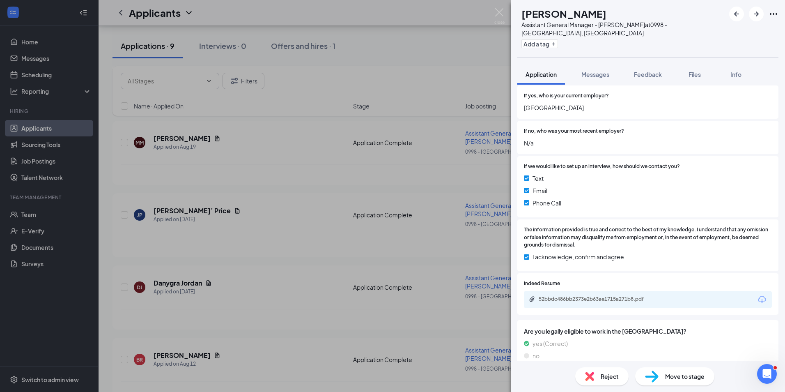
click at [290, 306] on div "RR [PERSON_NAME] Assistant General Manager - Bojangles at 0998 - [GEOGRAPHIC_DA…" at bounding box center [392, 196] width 785 height 392
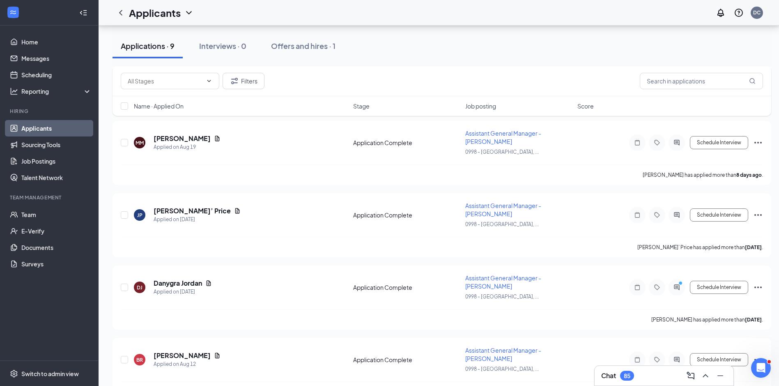
scroll to position [375, 0]
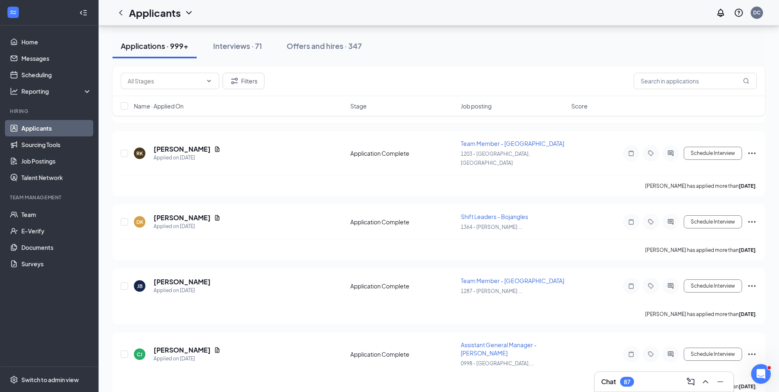
scroll to position [8585, 0]
